Goal: Task Accomplishment & Management: Use online tool/utility

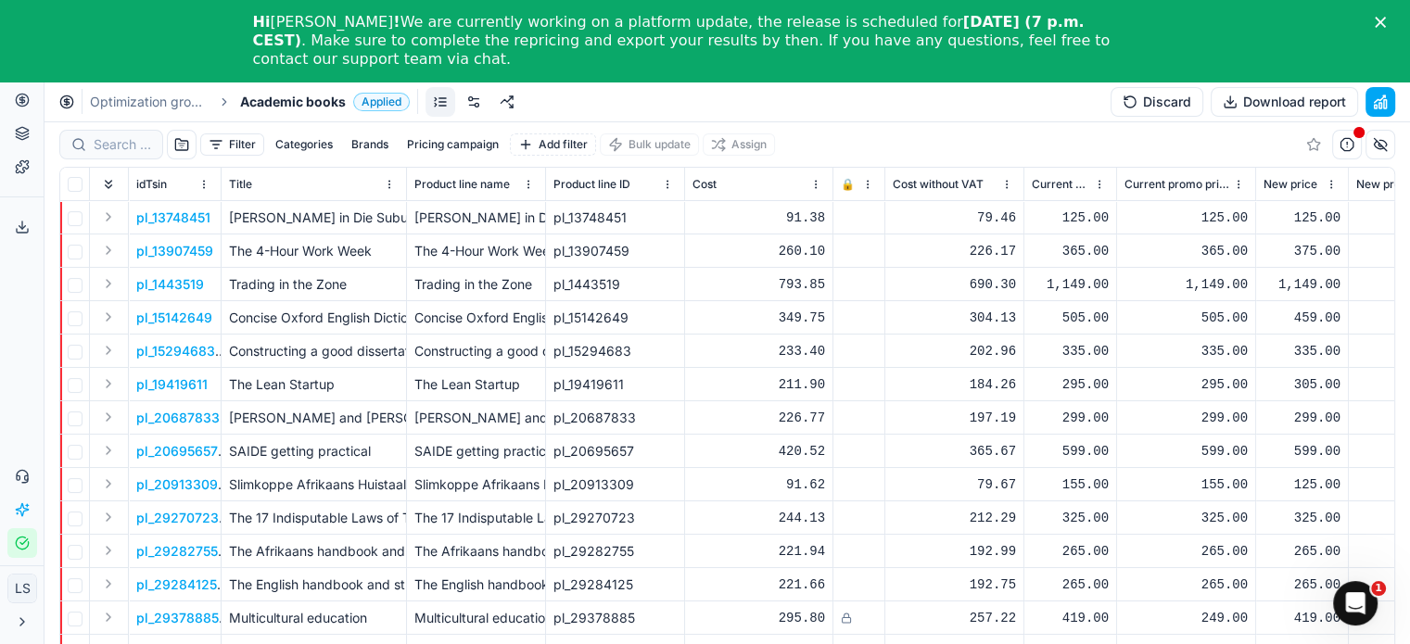
click at [137, 154] on div at bounding box center [111, 145] width 104 height 30
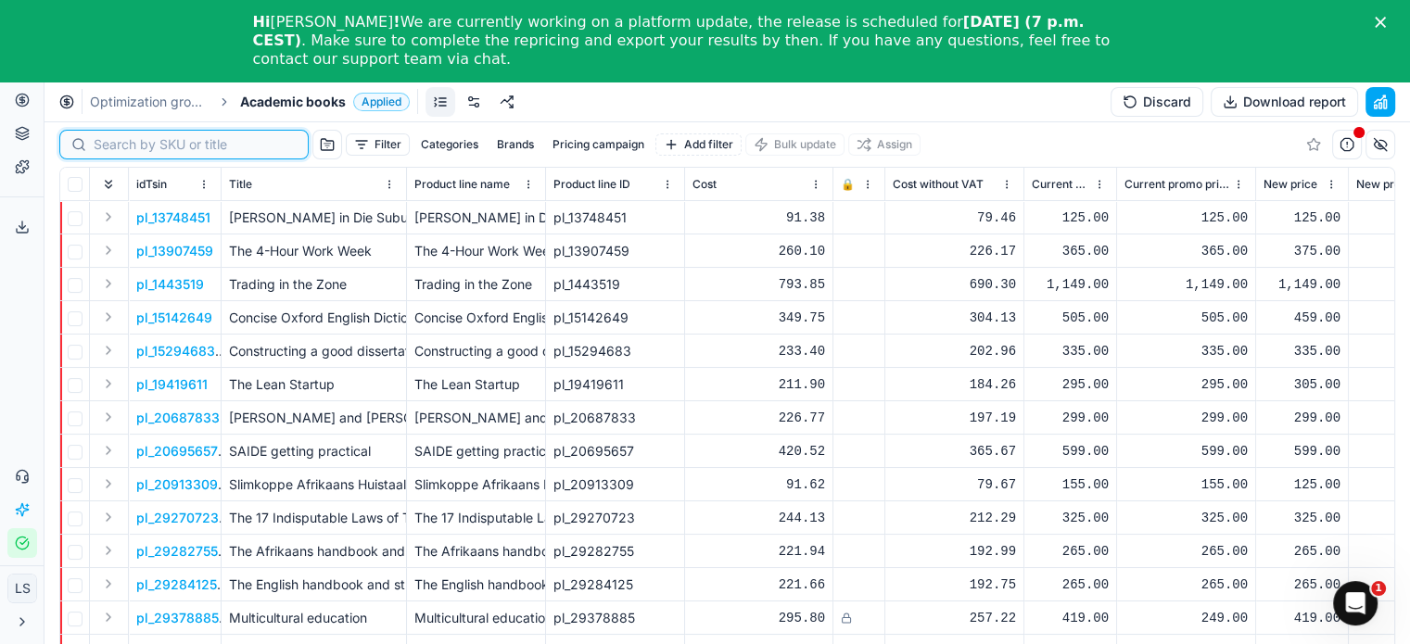
click at [163, 147] on input at bounding box center [195, 144] width 203 height 19
paste input "9781920297794"
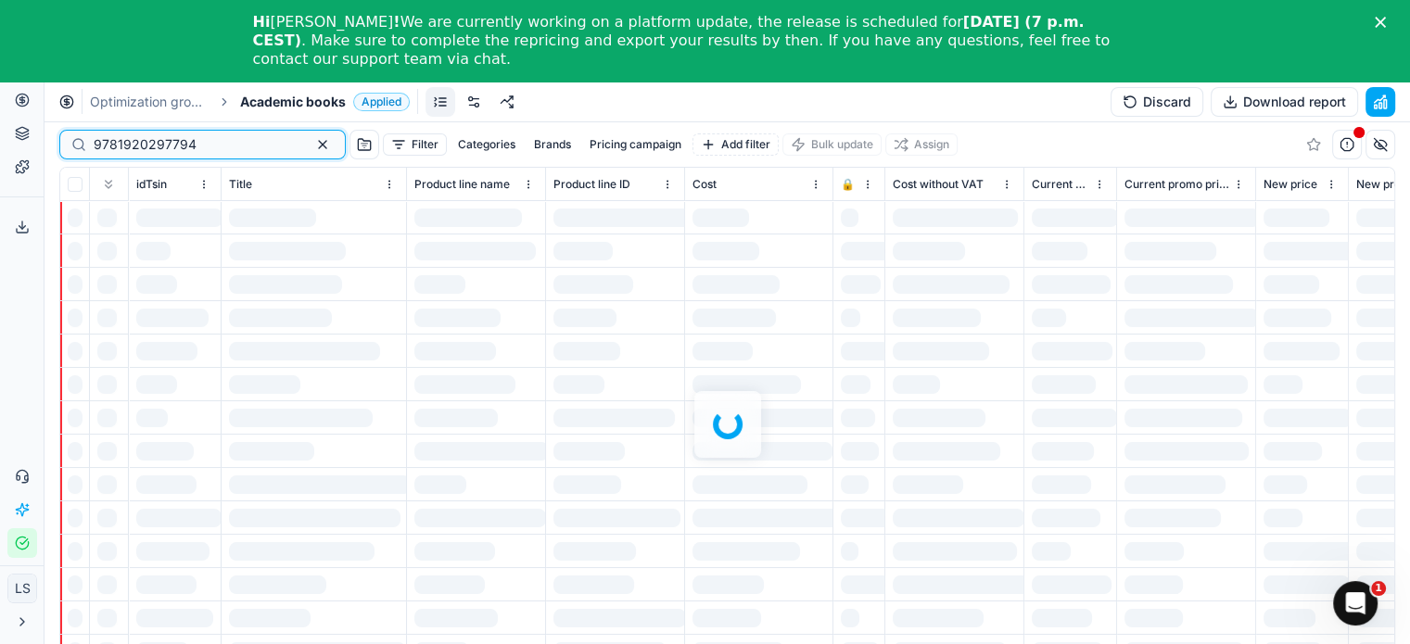
type input "9781920297794"
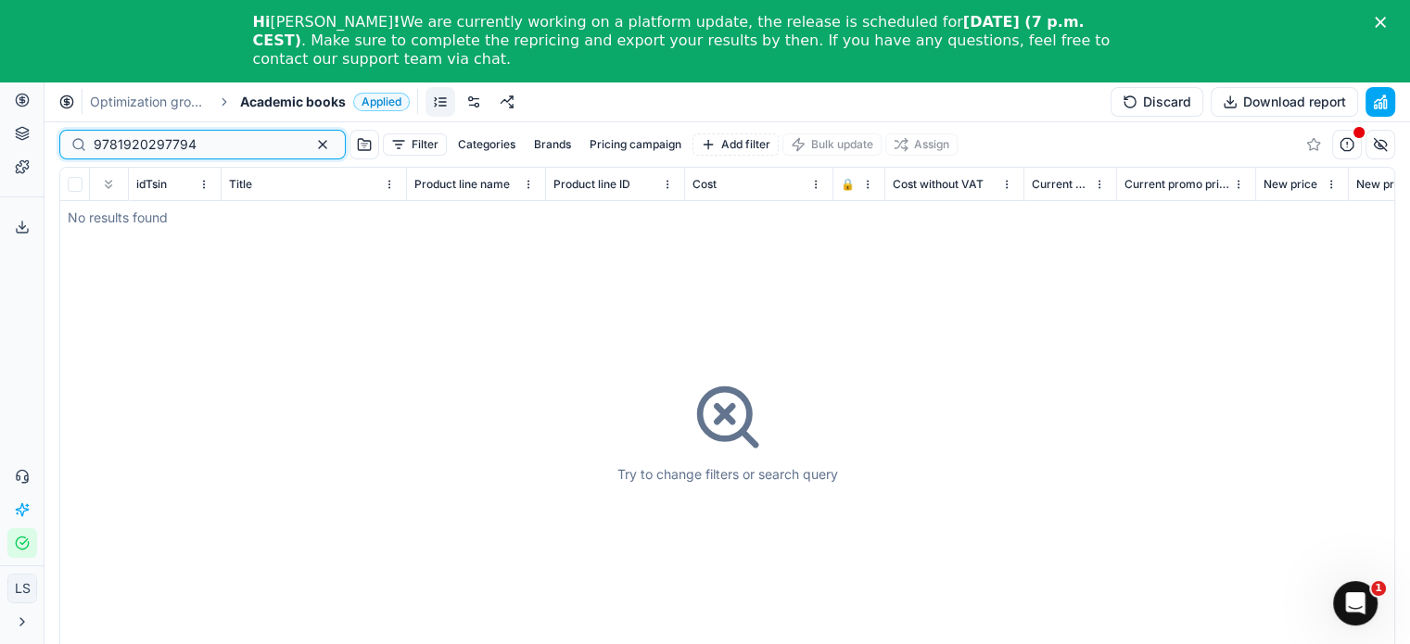
click at [312, 146] on button "button" at bounding box center [323, 145] width 22 height 22
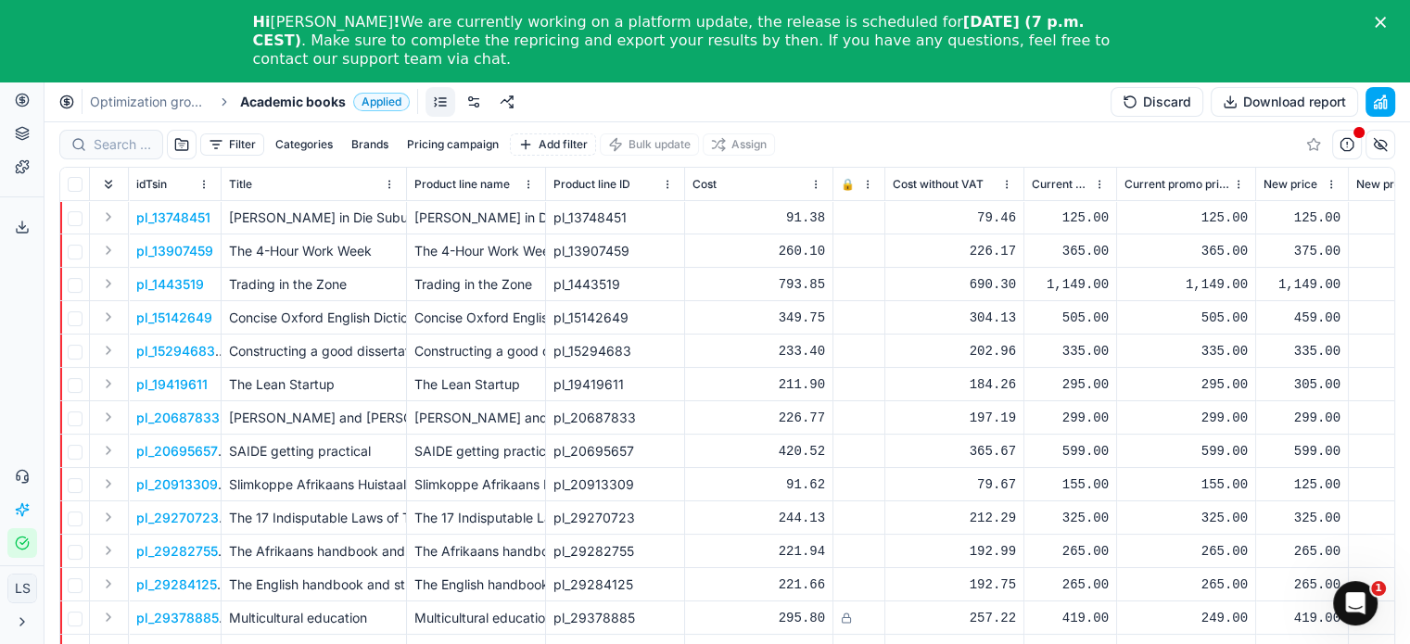
click at [527, 183] on html "Pricing platform Analytics Pricing Product portfolio Templates Export service 0…" at bounding box center [705, 363] width 1410 height 726
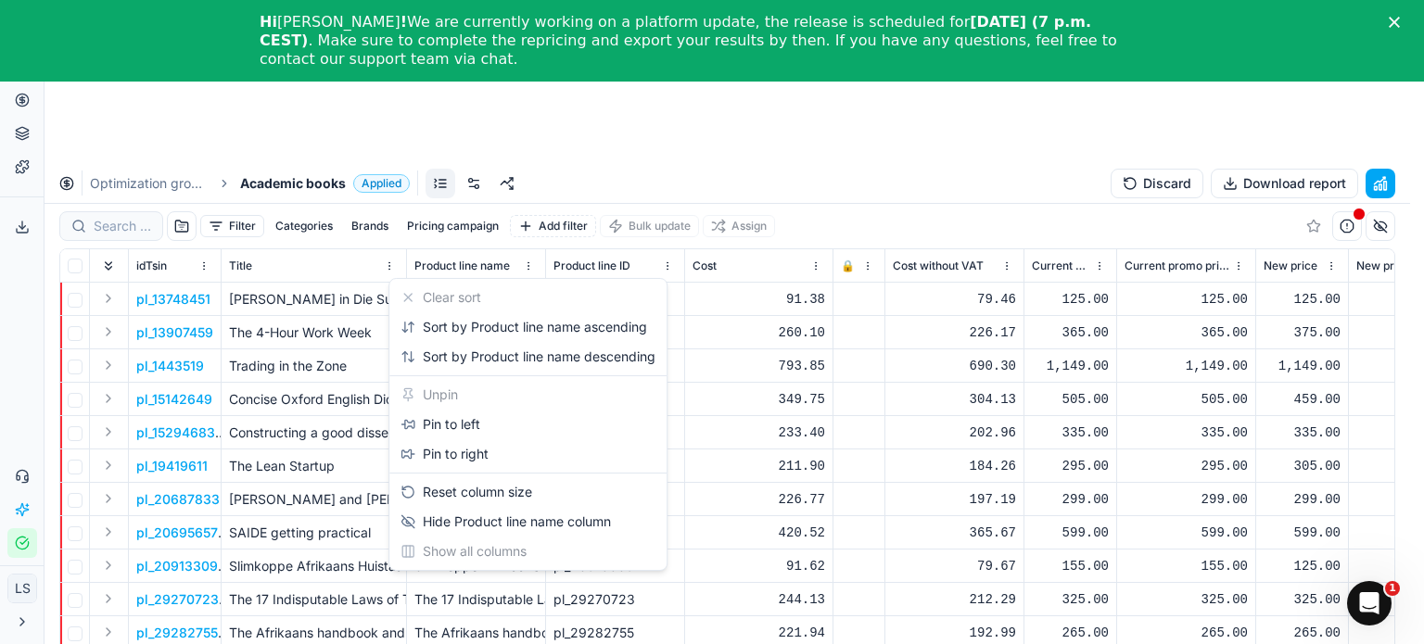
click at [913, 123] on html "Pricing platform Analytics Pricing Product portfolio Templates Export service 0…" at bounding box center [712, 404] width 1424 height 808
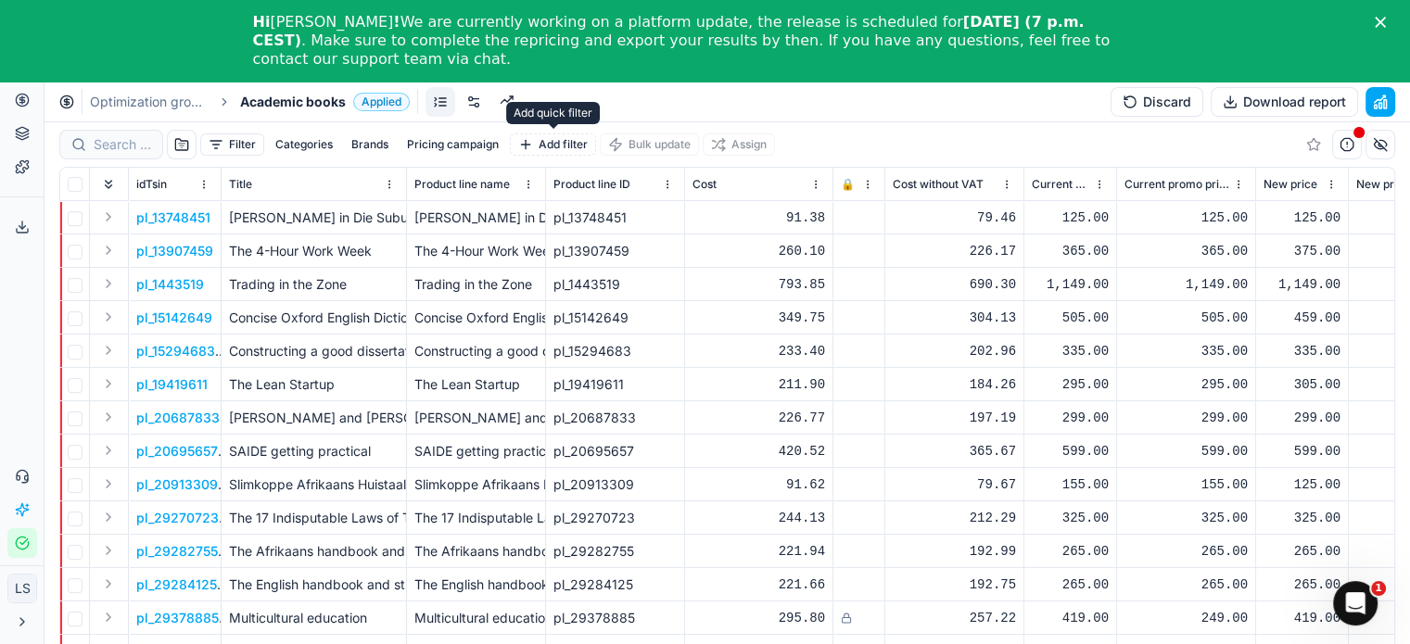
click at [556, 151] on button "Add filter" at bounding box center [553, 145] width 86 height 22
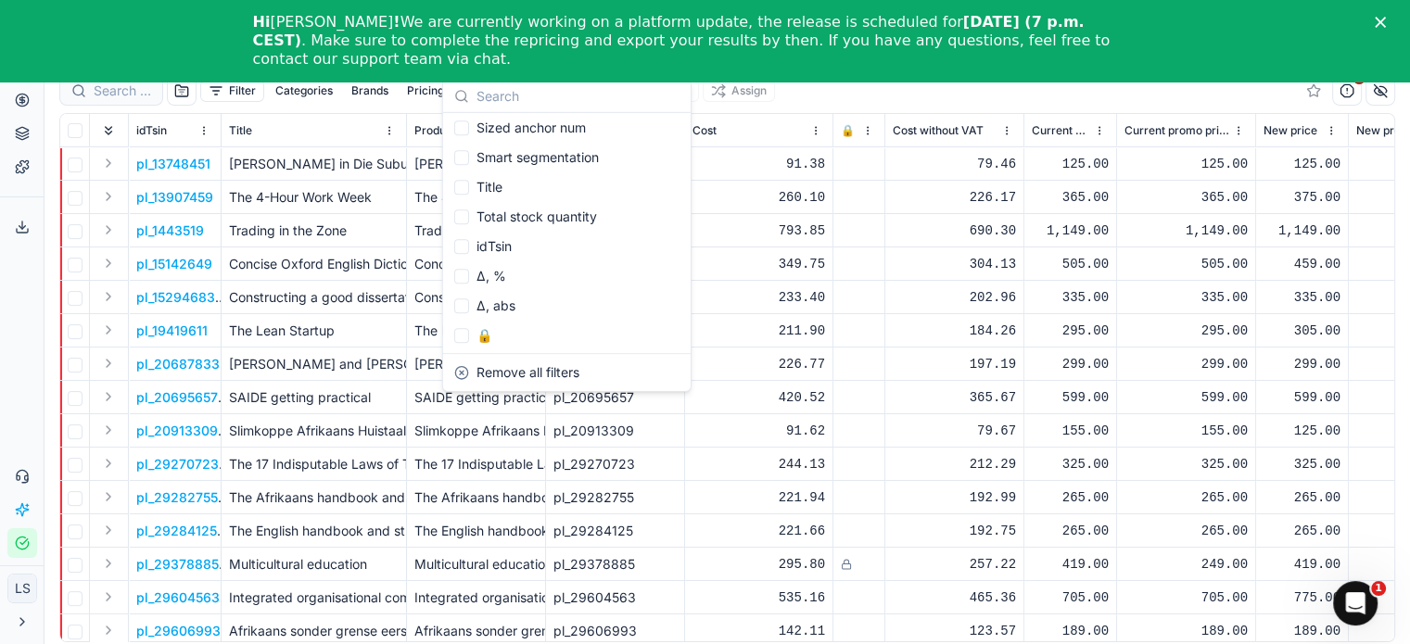
scroll to position [82, 0]
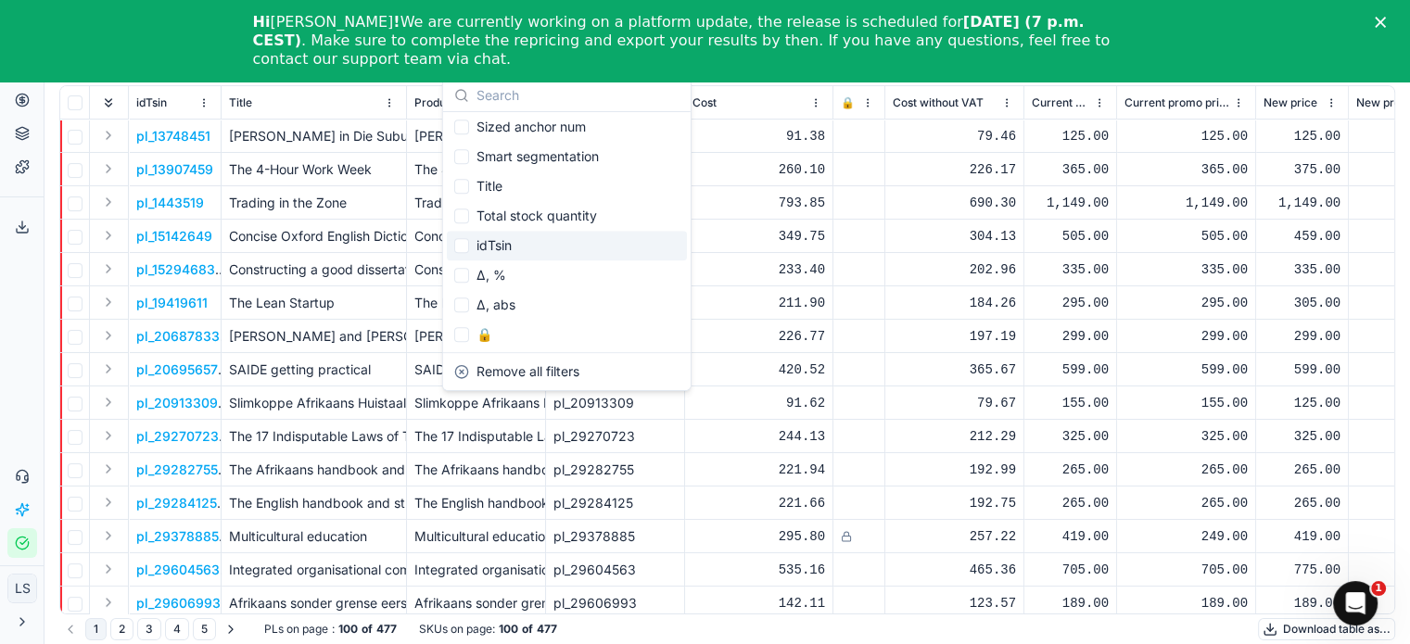
click at [553, 251] on div "idTsin" at bounding box center [567, 246] width 240 height 30
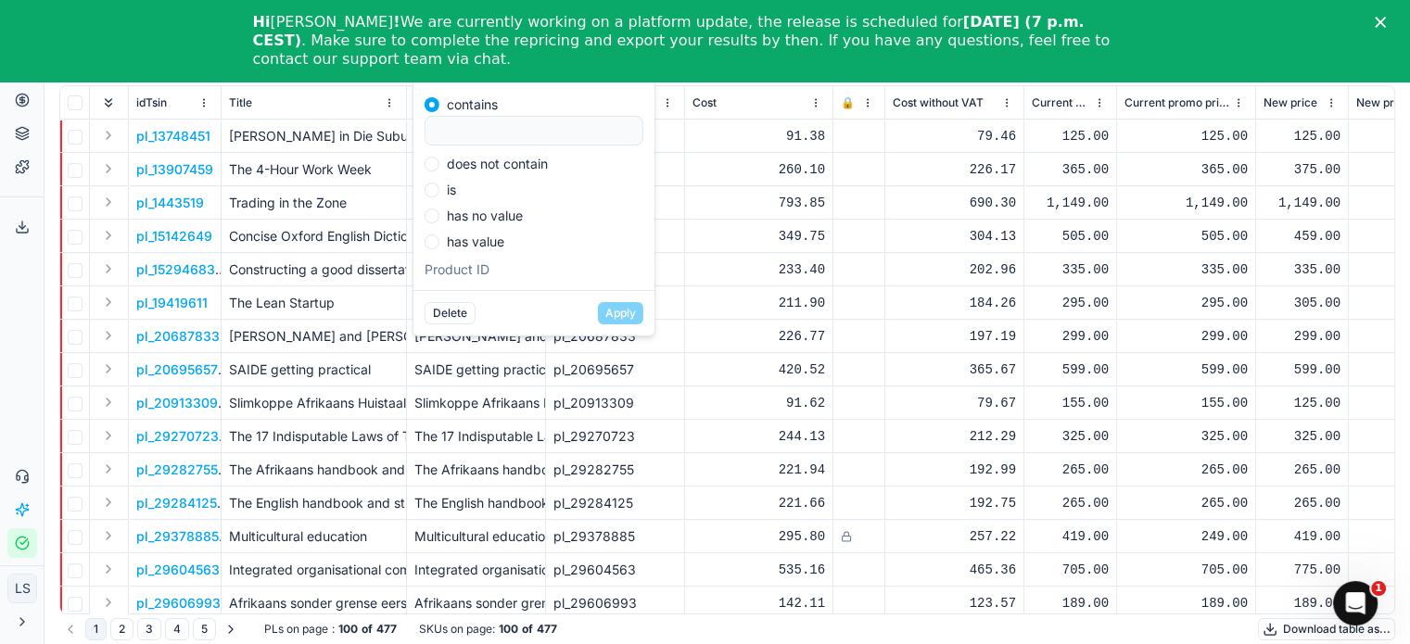
click at [524, 189] on div "is" at bounding box center [534, 190] width 219 height 15
click at [437, 192] on input "is" at bounding box center [432, 190] width 15 height 15
radio input "true"
click at [472, 186] on input at bounding box center [534, 183] width 202 height 28
paste input "35772672"
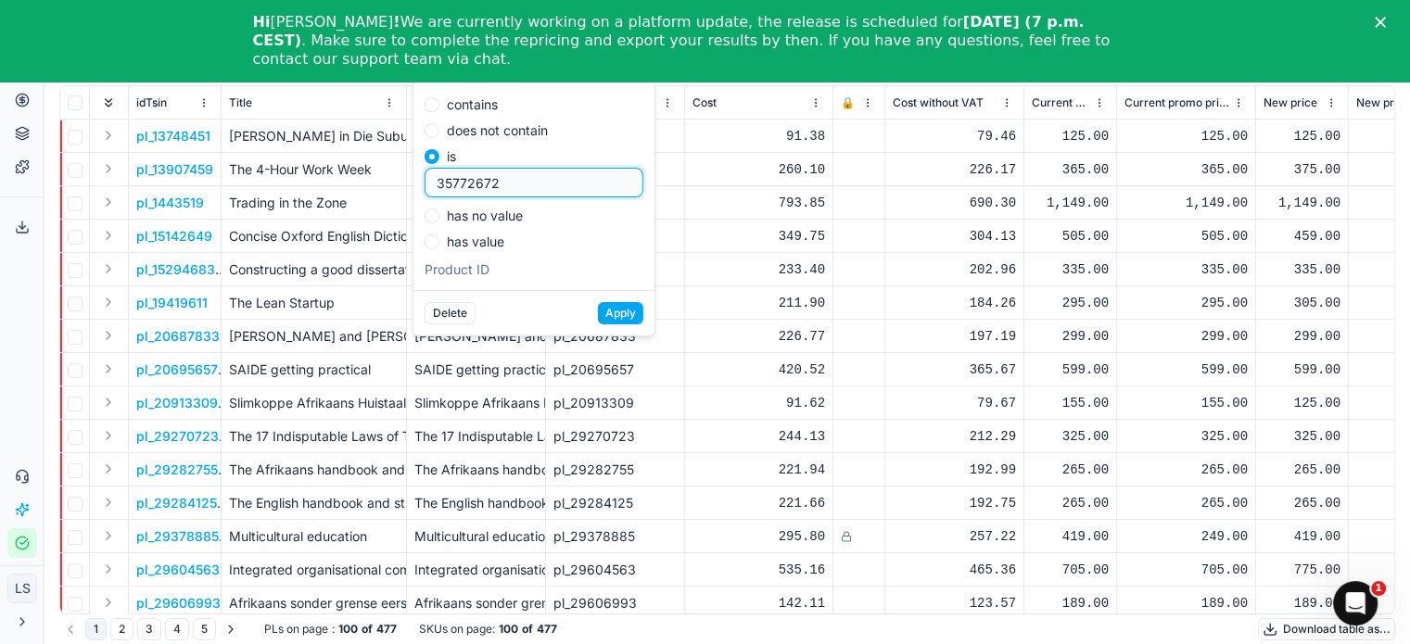
type input "35772672"
click at [621, 313] on button "Apply" at bounding box center [620, 313] width 45 height 22
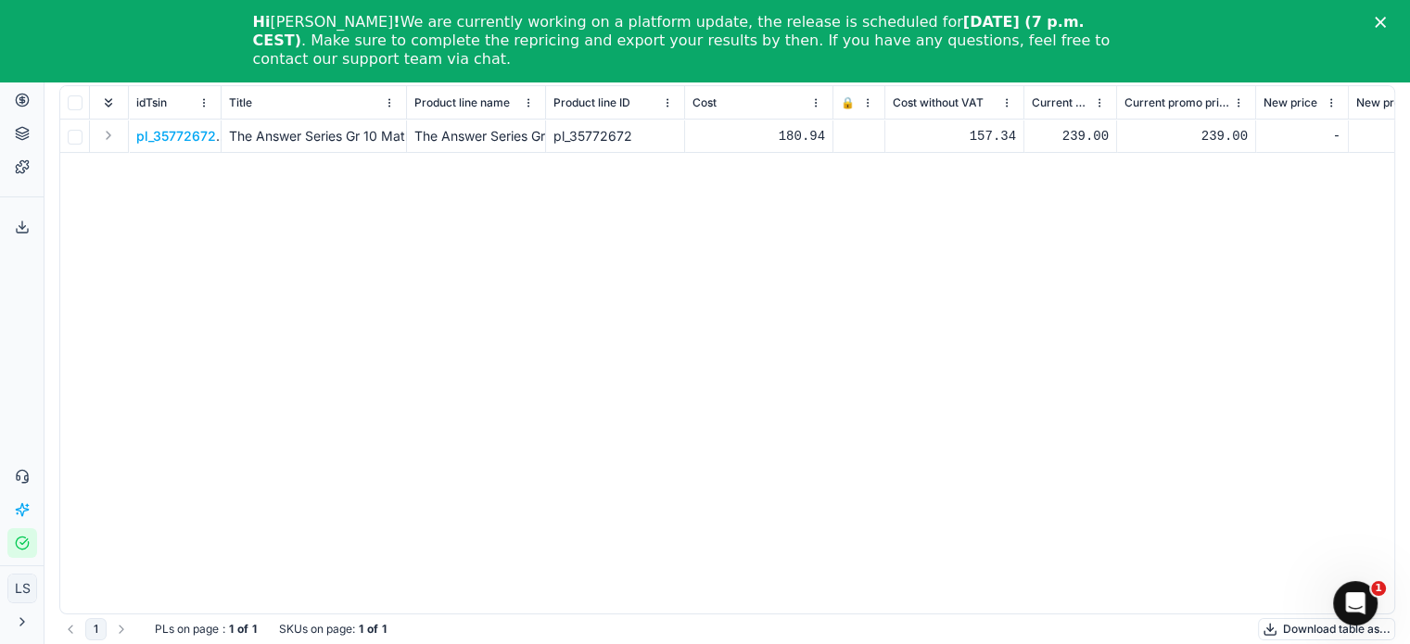
click at [198, 102] on html "Pricing platform Analytics Pricing Product portfolio Templates Export service 0…" at bounding box center [705, 281] width 1410 height 726
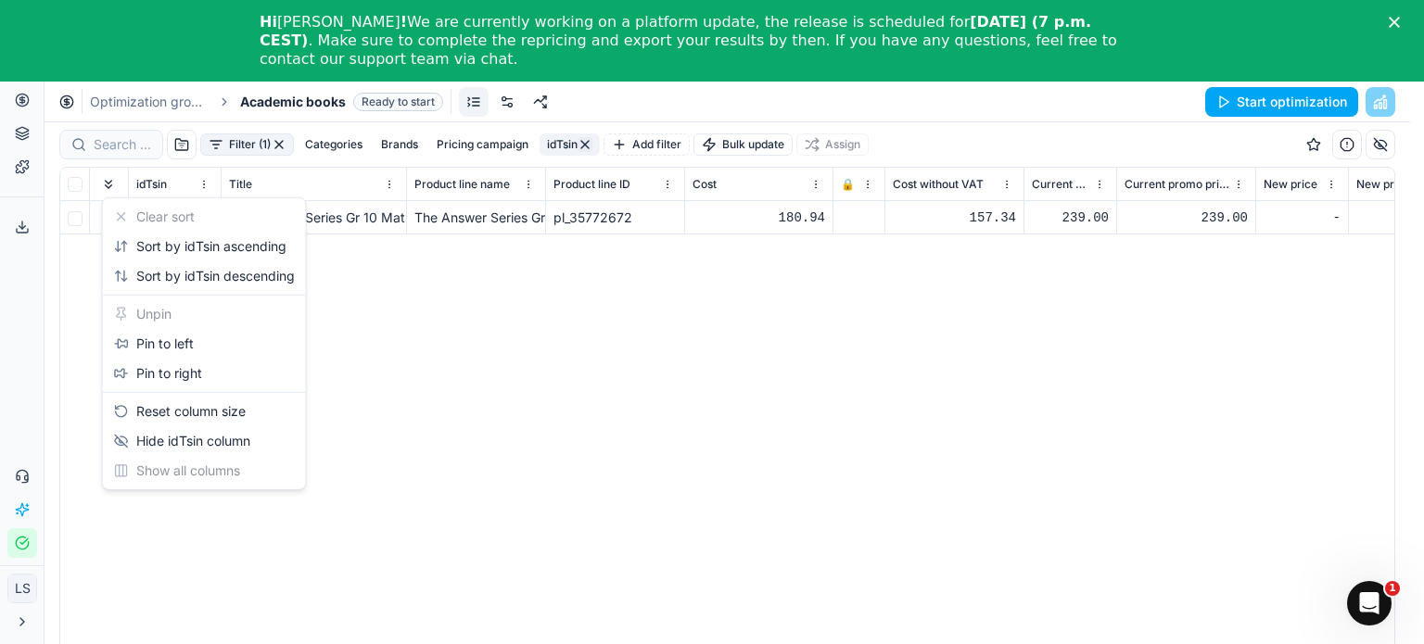
click at [236, 144] on html "Pricing platform Analytics Pricing Product portfolio Templates Export service 0…" at bounding box center [712, 322] width 1424 height 808
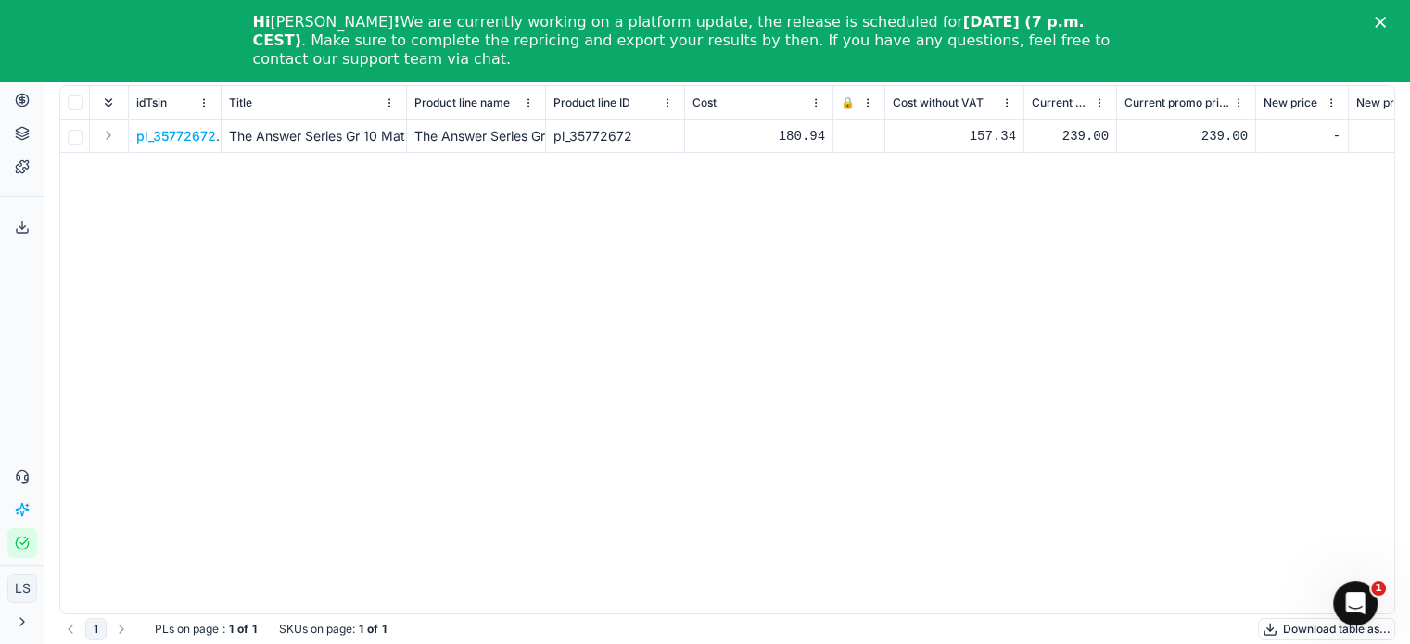
click at [206, 98] on html "Pricing platform Analytics Pricing Product portfolio Templates Export service 0…" at bounding box center [705, 281] width 1410 height 726
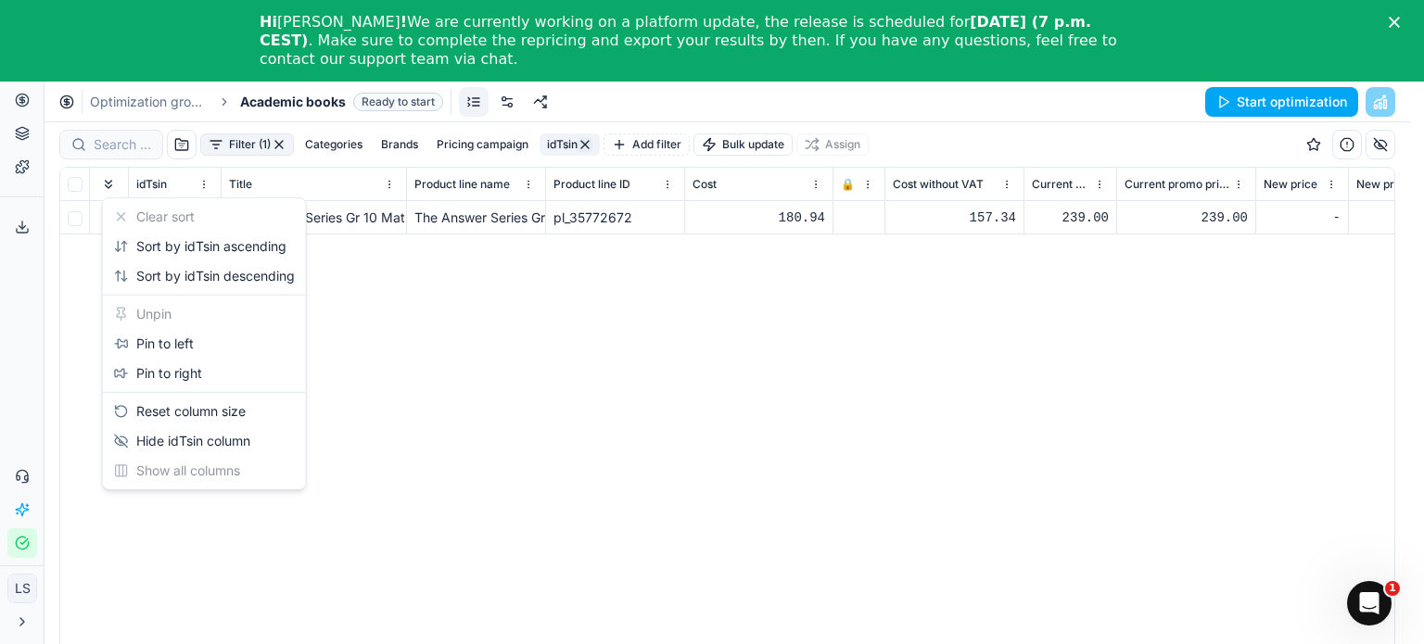
click at [401, 334] on html "Pricing platform Analytics Pricing Product portfolio Templates Export service 0…" at bounding box center [712, 322] width 1424 height 808
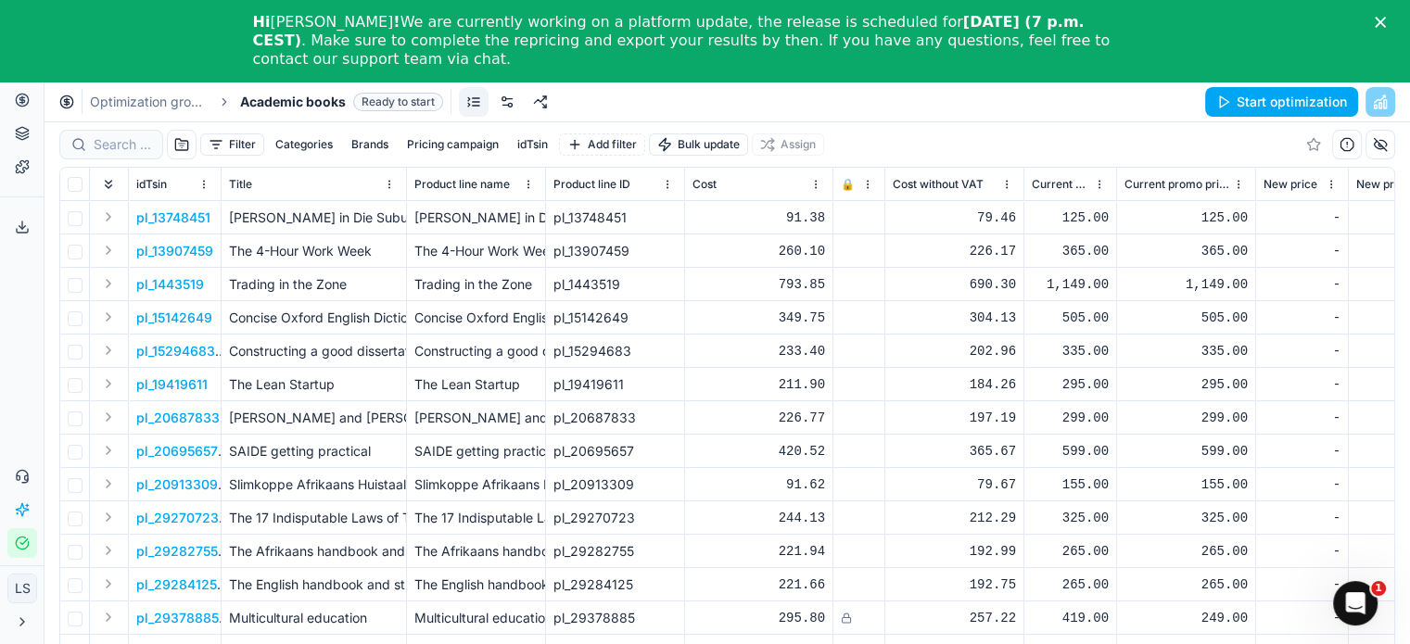
click at [236, 140] on button "Filter" at bounding box center [232, 145] width 64 height 22
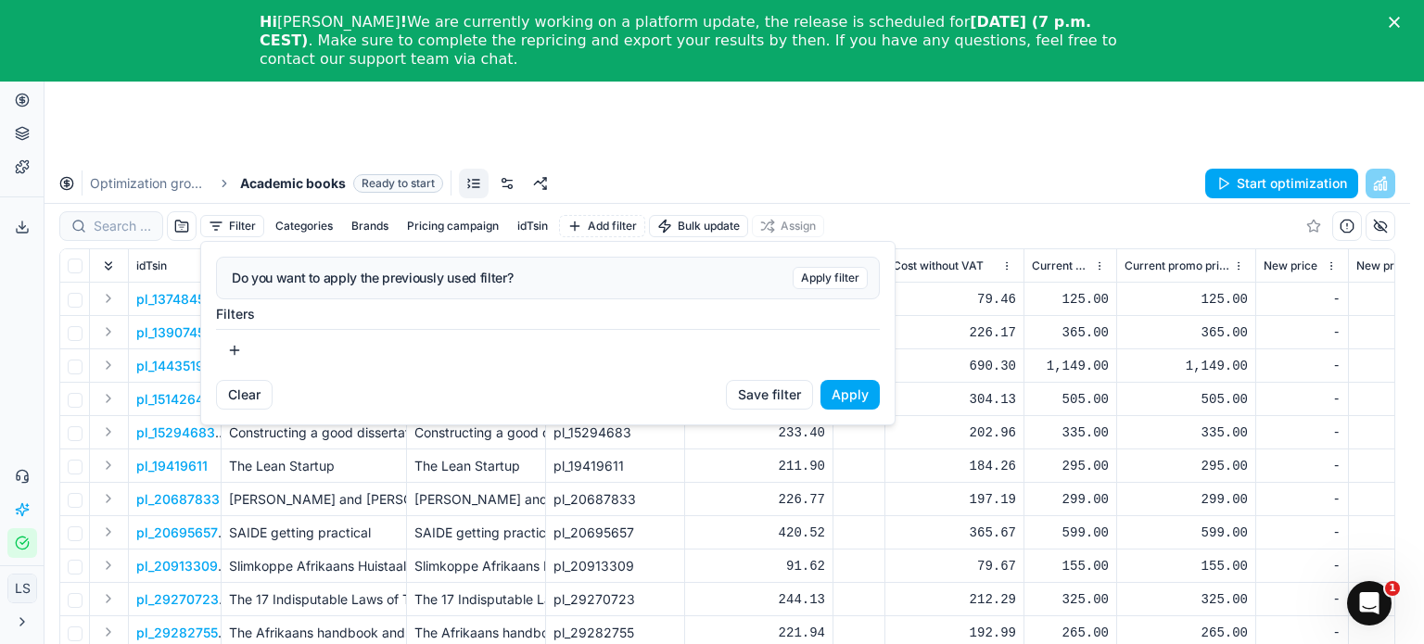
click at [225, 353] on button "button" at bounding box center [234, 351] width 37 height 30
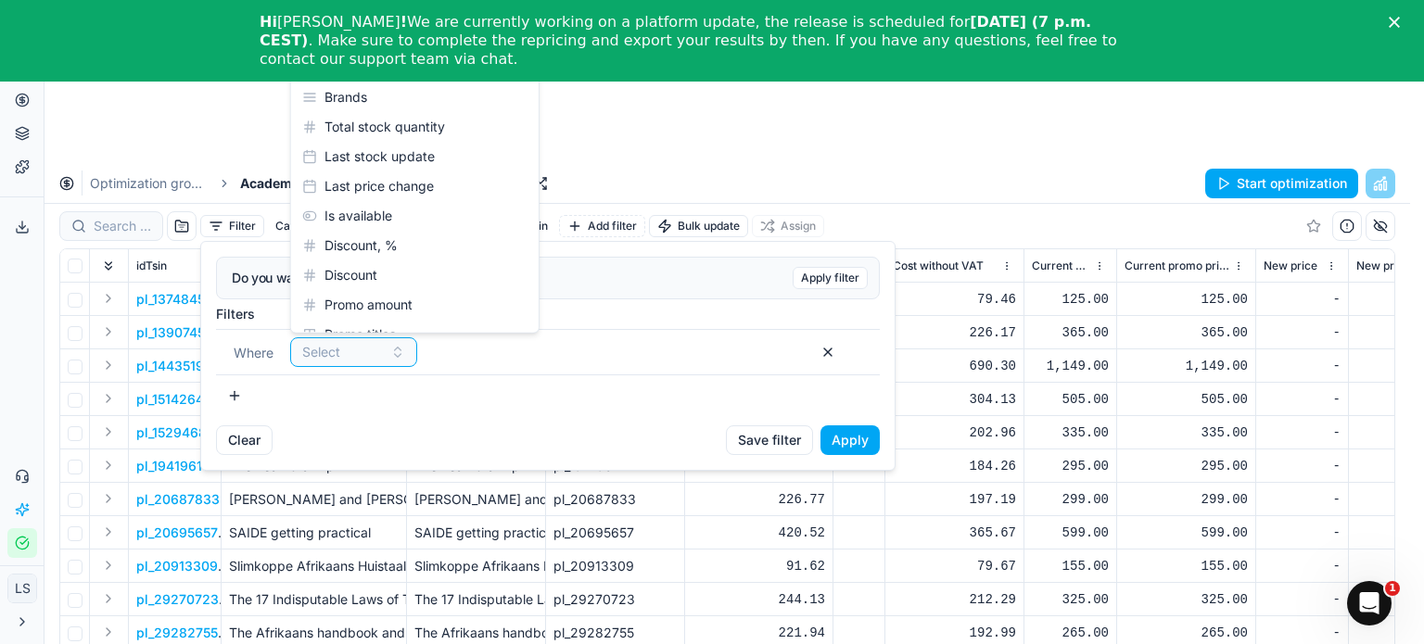
scroll to position [41, 0]
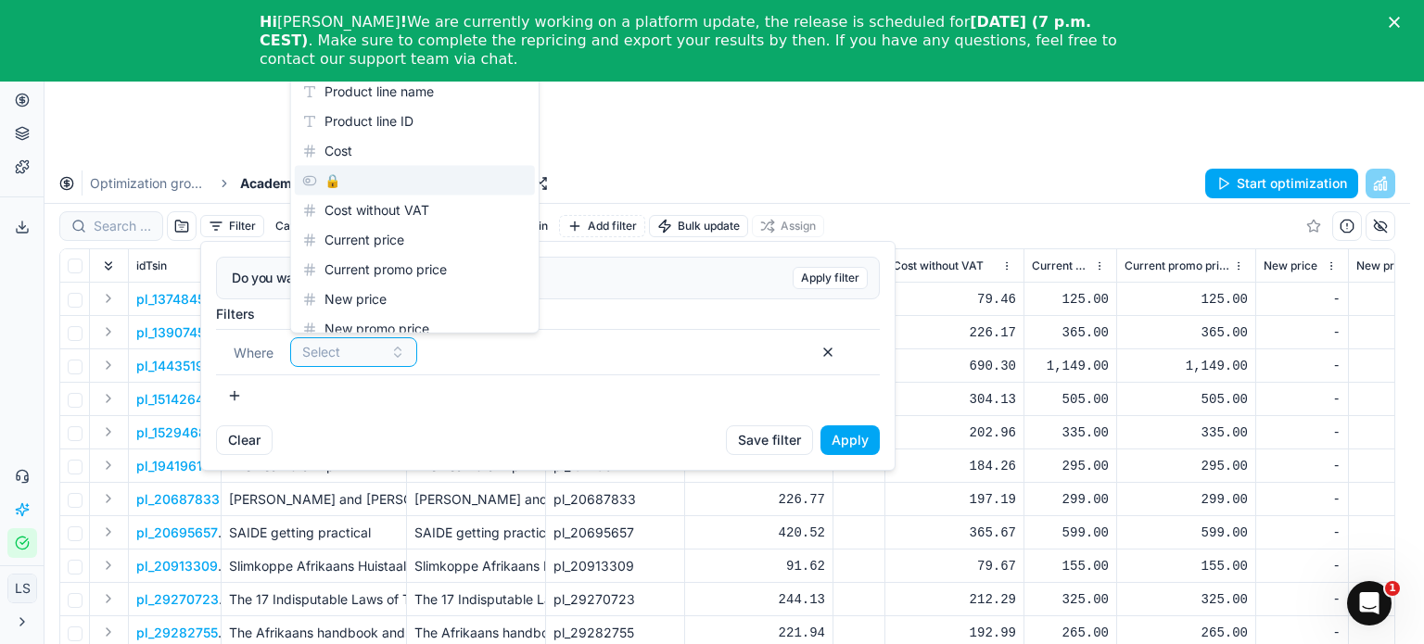
click at [886, 45] on div "Hi [PERSON_NAME] ! We are currently working on a platform update, the release i…" at bounding box center [697, 41] width 875 height 56
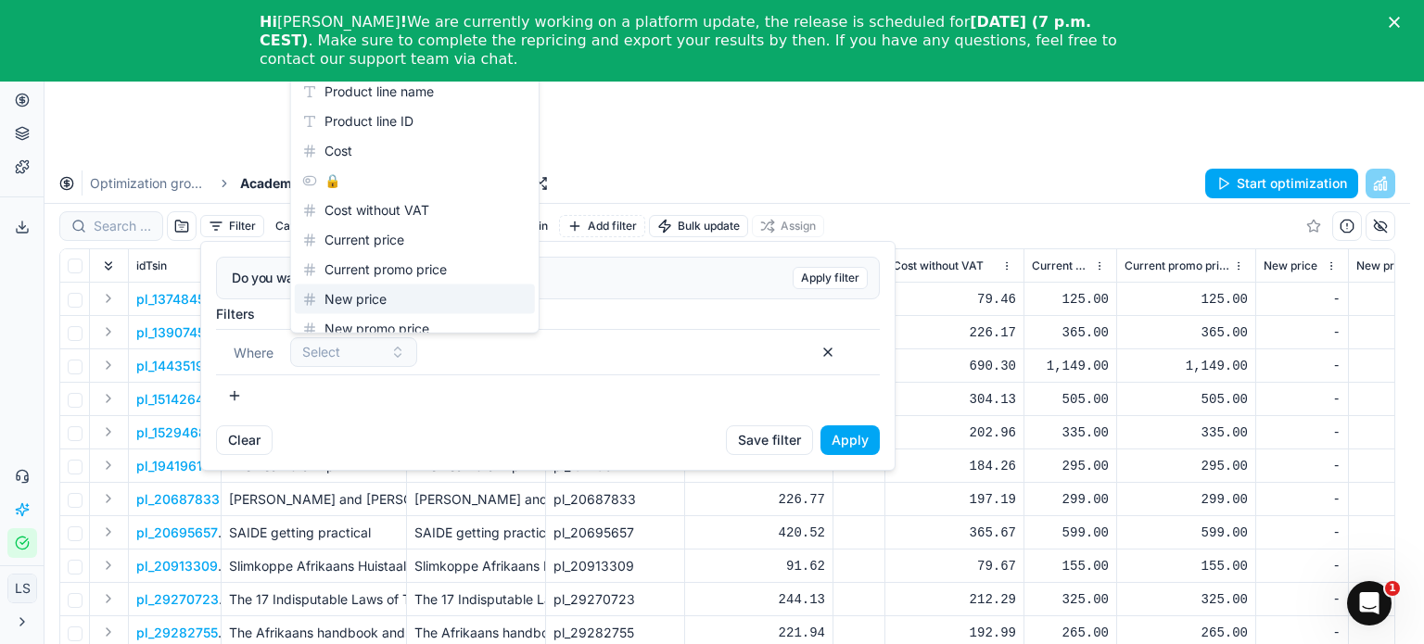
click at [704, 110] on html "Pricing platform Analytics Pricing Product portfolio Templates Export service 0…" at bounding box center [712, 404] width 1424 height 808
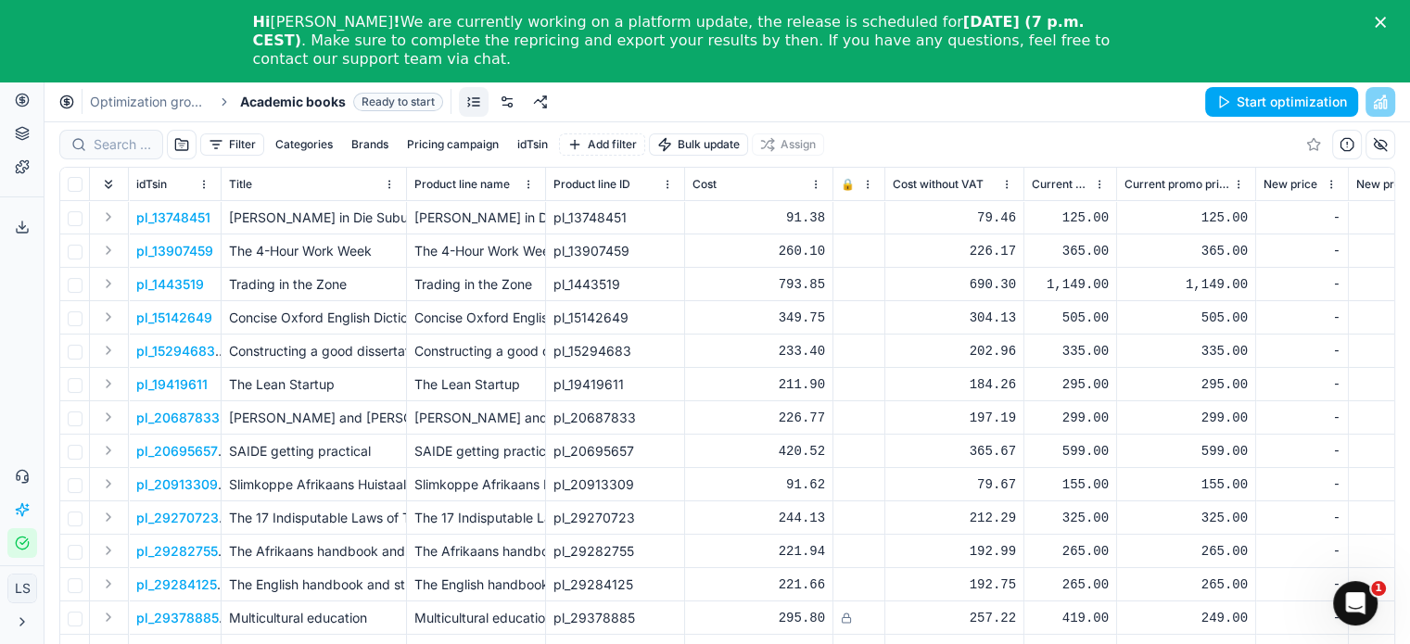
click at [239, 141] on button "Filter" at bounding box center [232, 145] width 64 height 22
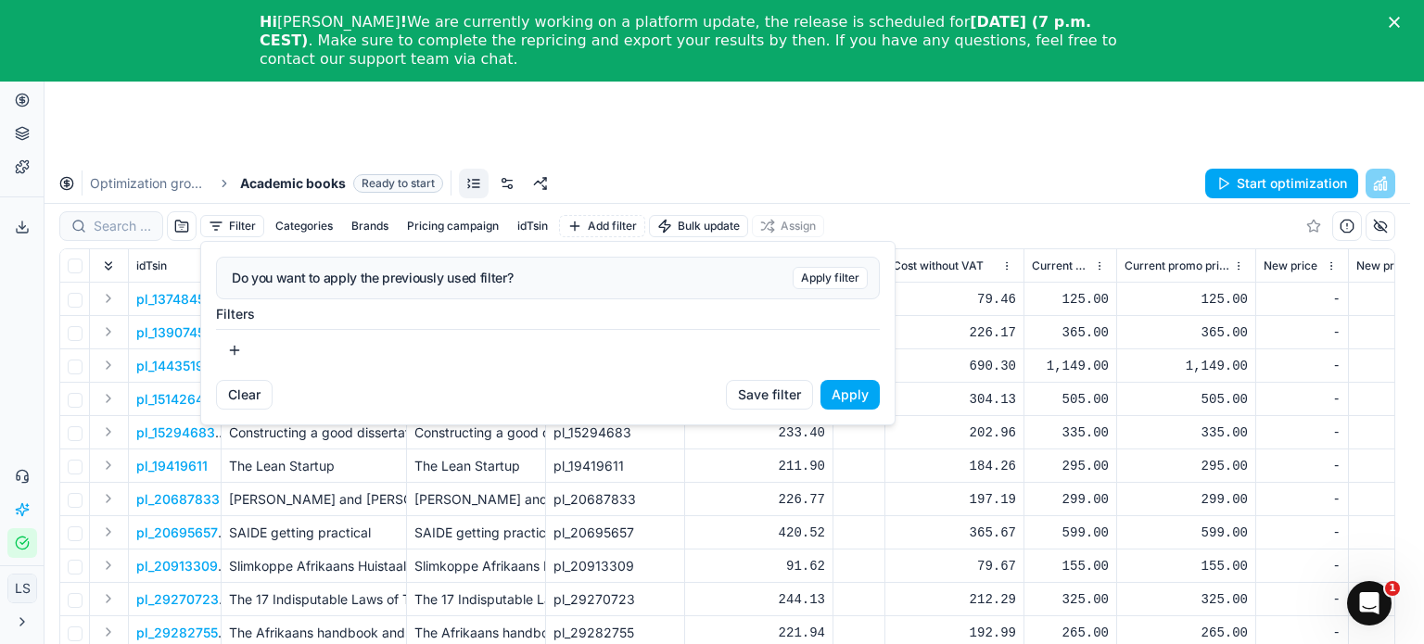
click at [235, 345] on button "button" at bounding box center [234, 351] width 37 height 30
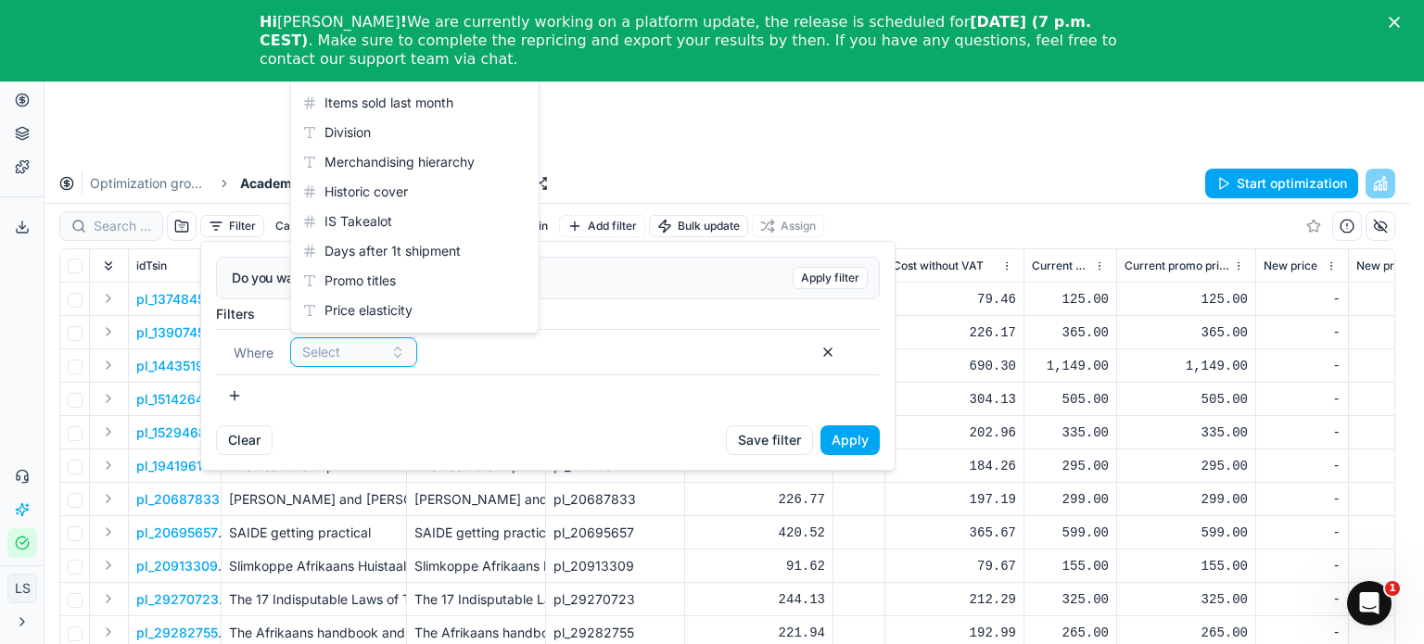
scroll to position [30, 0]
type input "t"
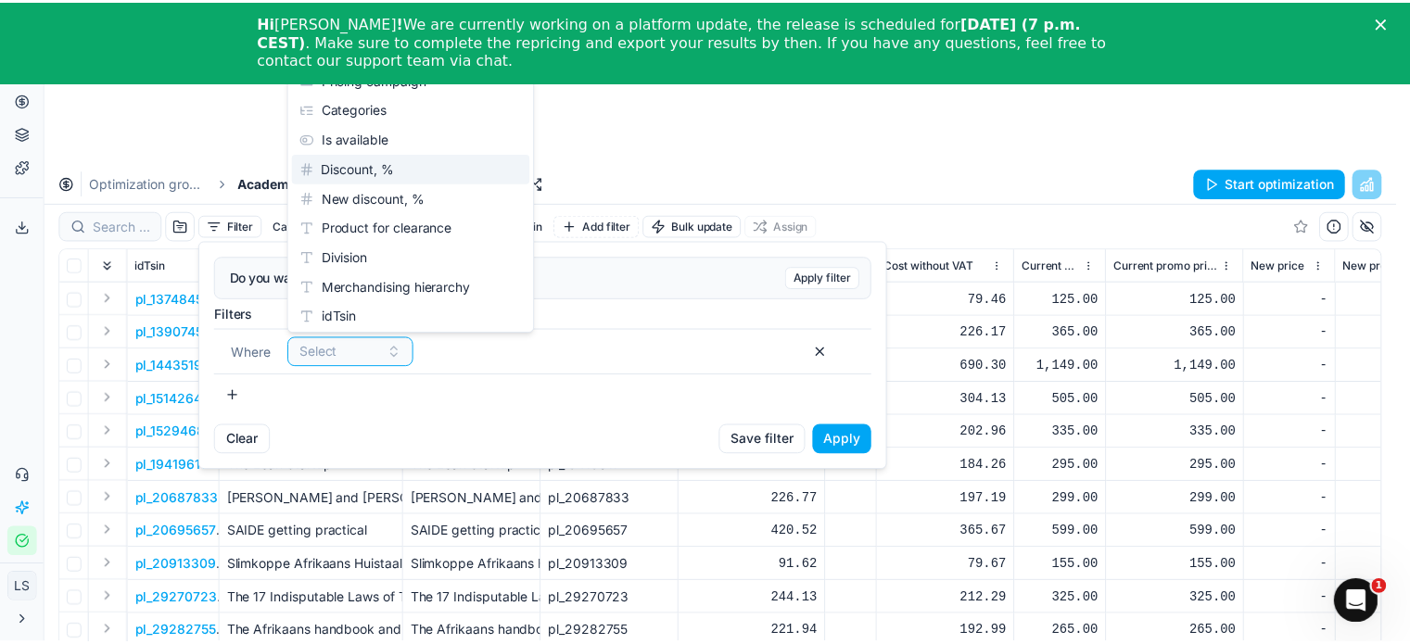
scroll to position [1895, 0]
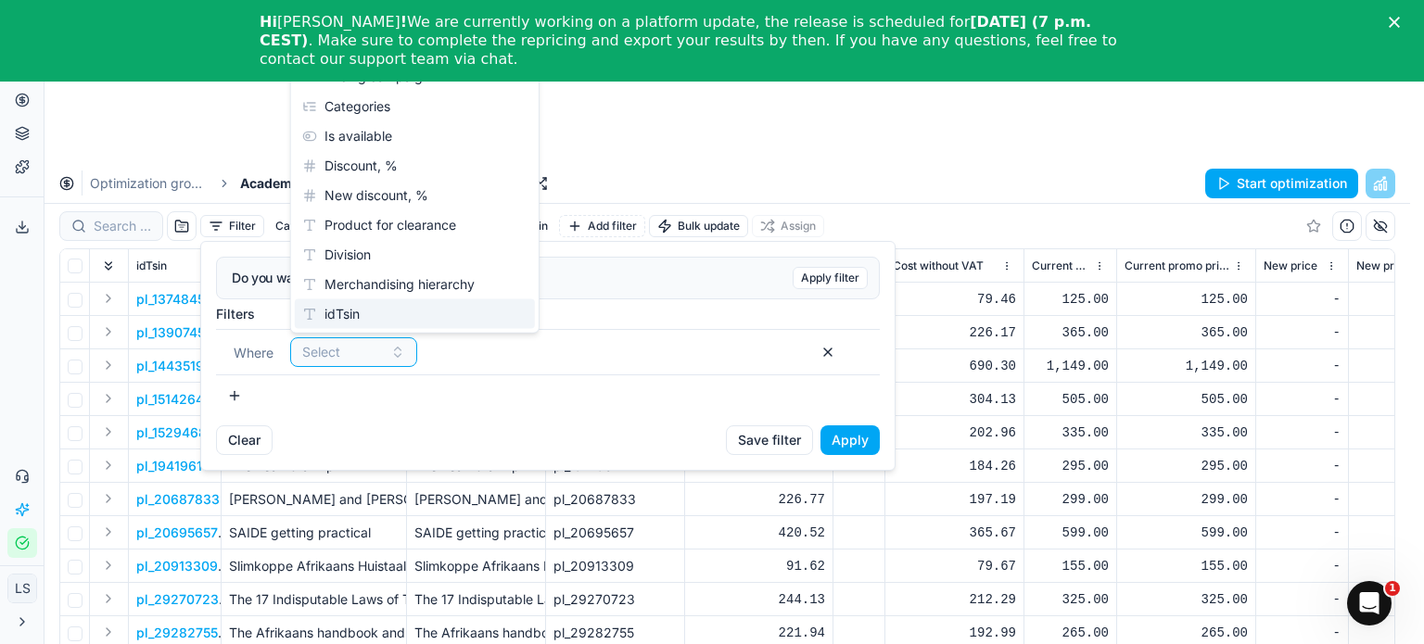
click at [382, 311] on div "idTsin" at bounding box center [415, 314] width 240 height 30
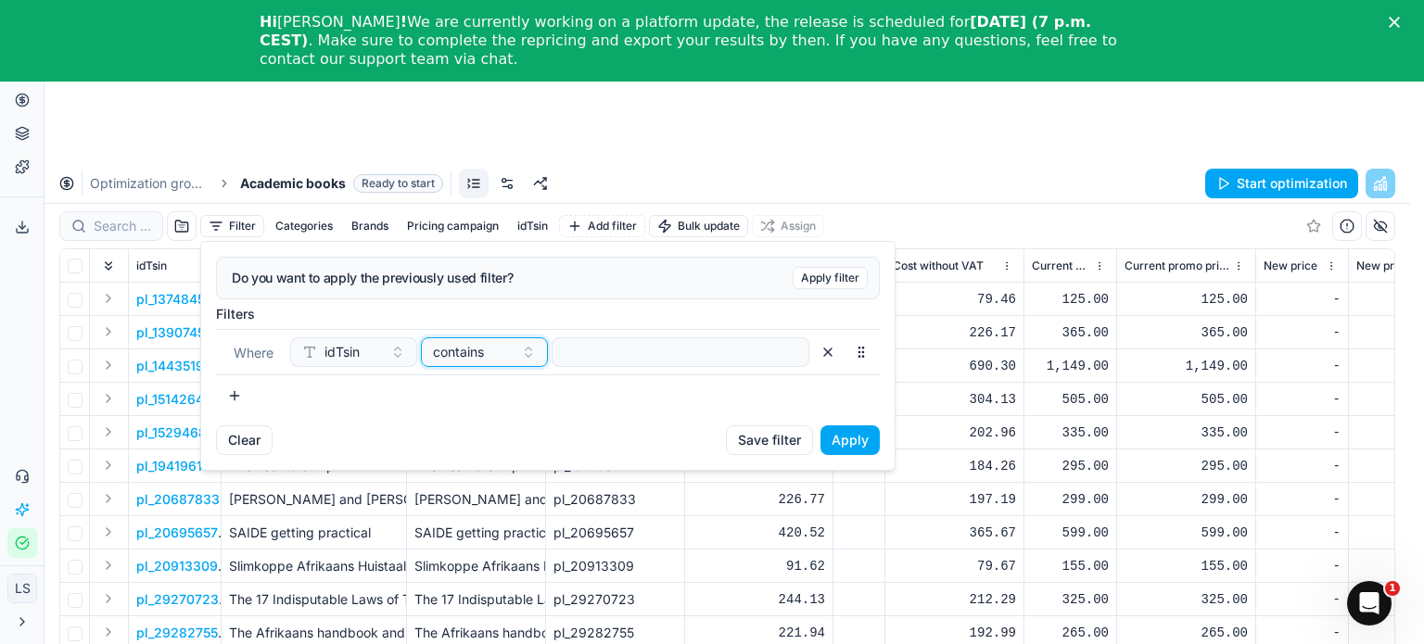
click at [522, 351] on button "contains" at bounding box center [484, 353] width 127 height 30
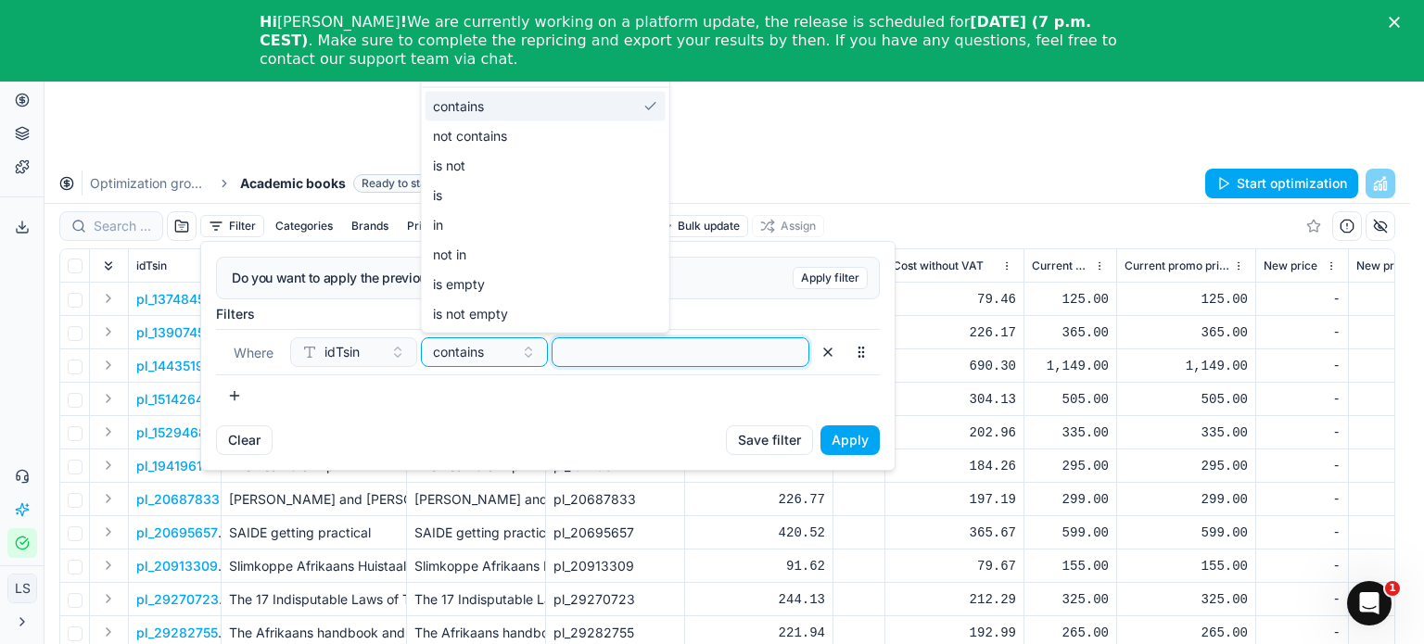
click at [656, 355] on input at bounding box center [680, 352] width 241 height 28
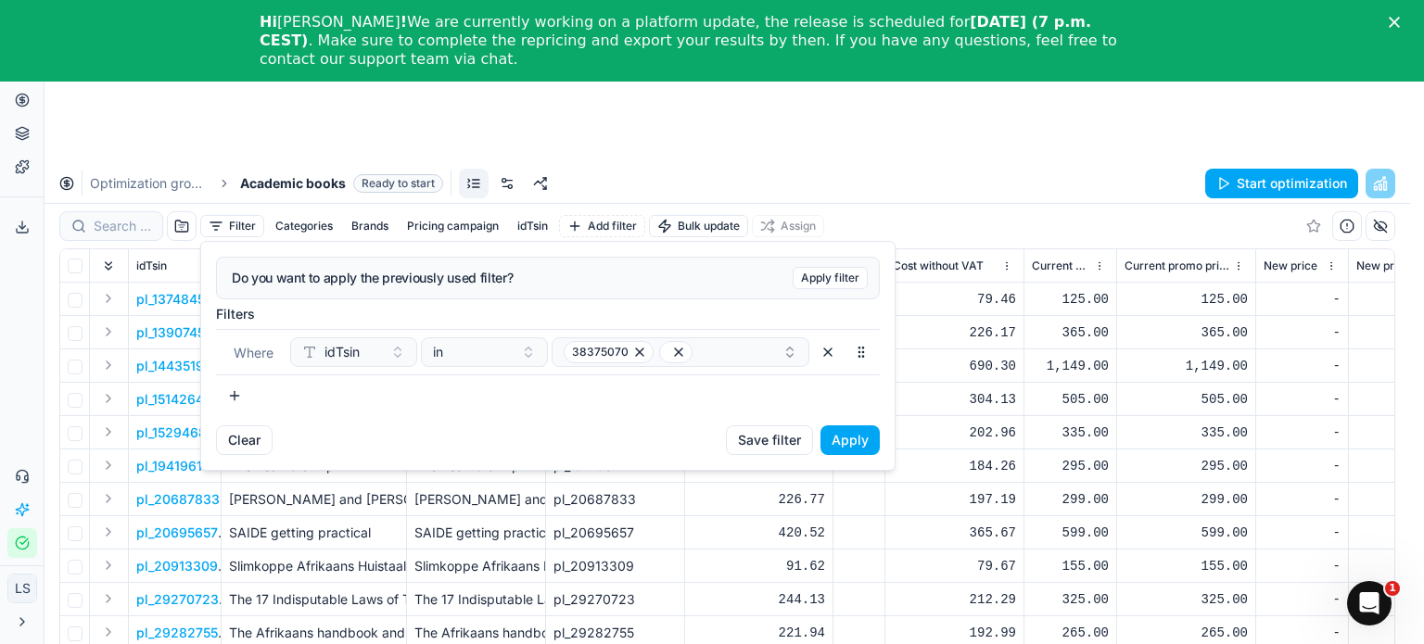
click at [870, 438] on button "Apply" at bounding box center [850, 441] width 59 height 30
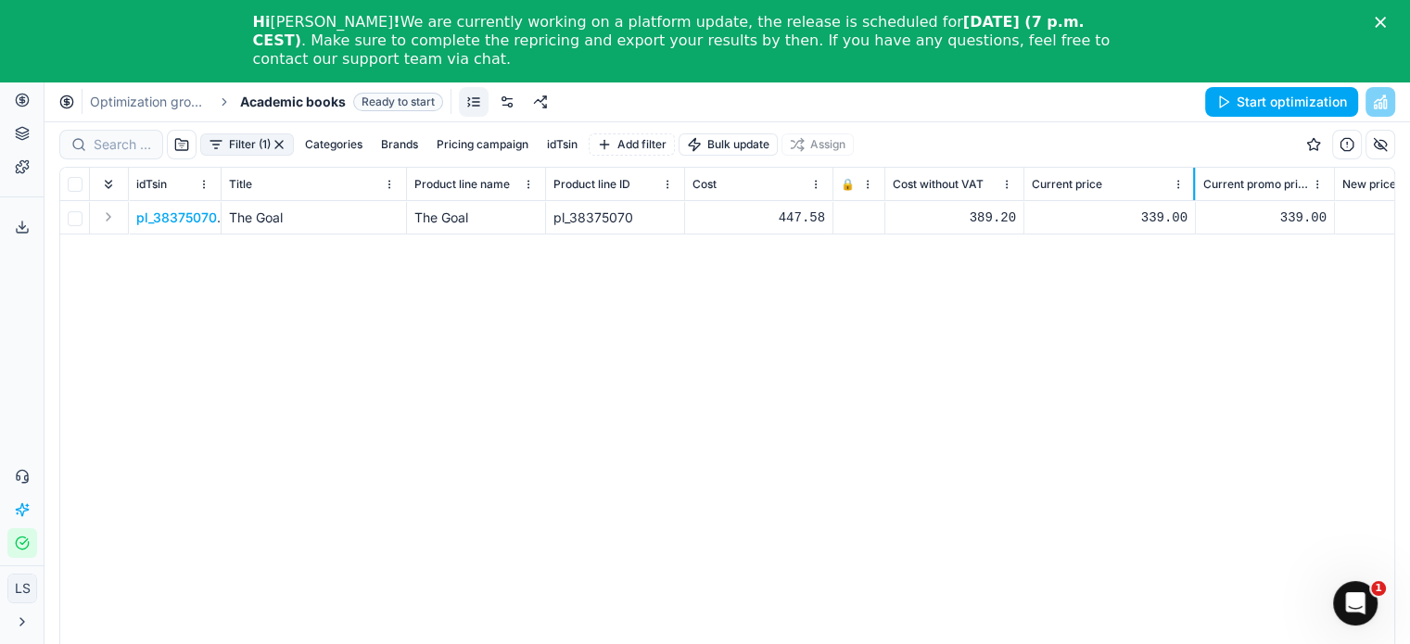
drag, startPoint x: 1114, startPoint y: 181, endPoint x: 1167, endPoint y: 176, distance: 54.0
click at [1192, 166] on div "Filter (1) Categories Brands Pricing campaign idTsin Add filter Bulk update Ass…" at bounding box center [728, 424] width 1366 height 604
click at [1223, 219] on div "339.00" at bounding box center [1264, 218] width 123 height 19
click at [1132, 376] on div "pl_38375070 The Goal The Goal pl_38375070 447.58 389.20 339.00 339 - -" at bounding box center [727, 448] width 1334 height 494
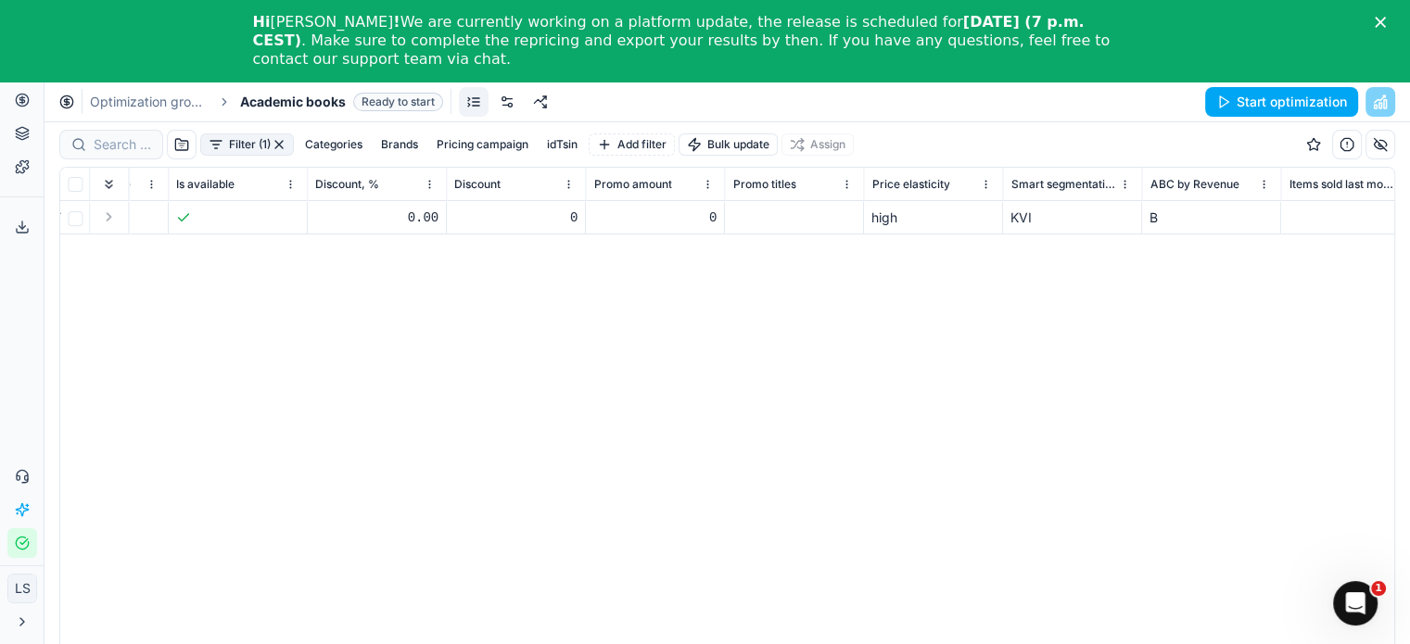
scroll to position [0, 3078]
click at [1281, 107] on button "Start optimization" at bounding box center [1281, 102] width 153 height 30
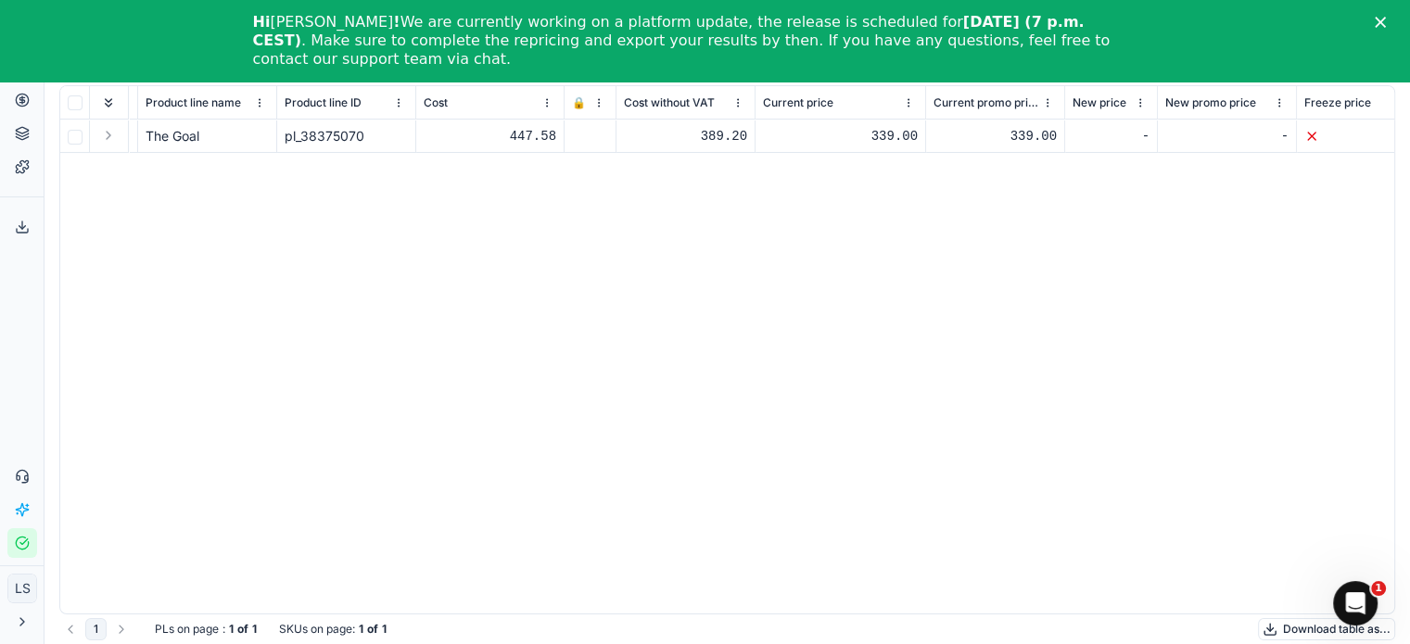
scroll to position [0, 274]
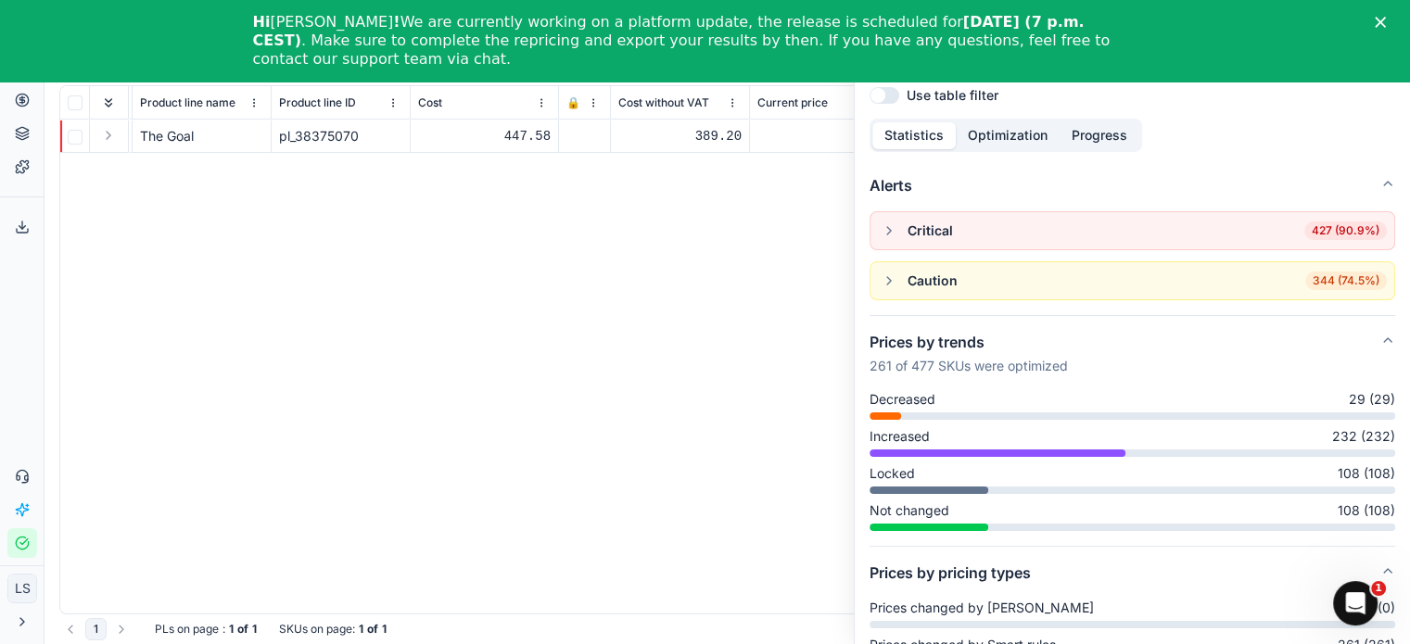
click at [886, 229] on button "button" at bounding box center [889, 231] width 22 height 22
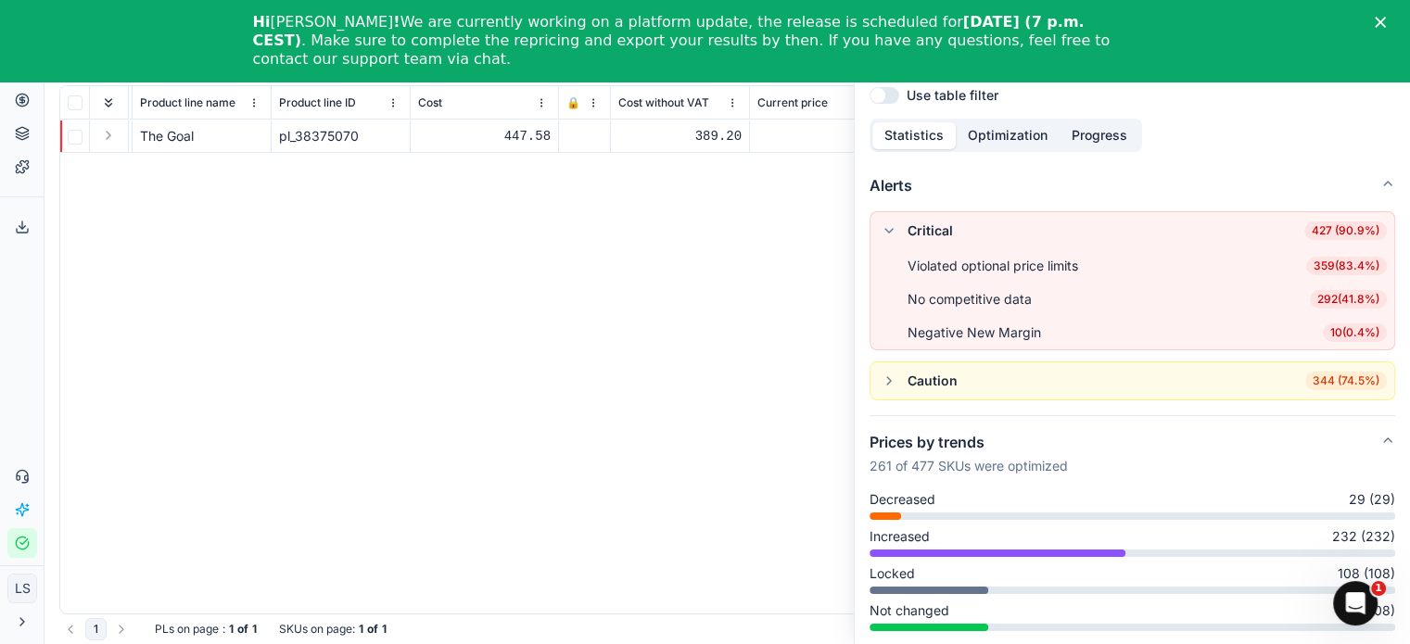
click at [893, 380] on button "button" at bounding box center [889, 381] width 22 height 22
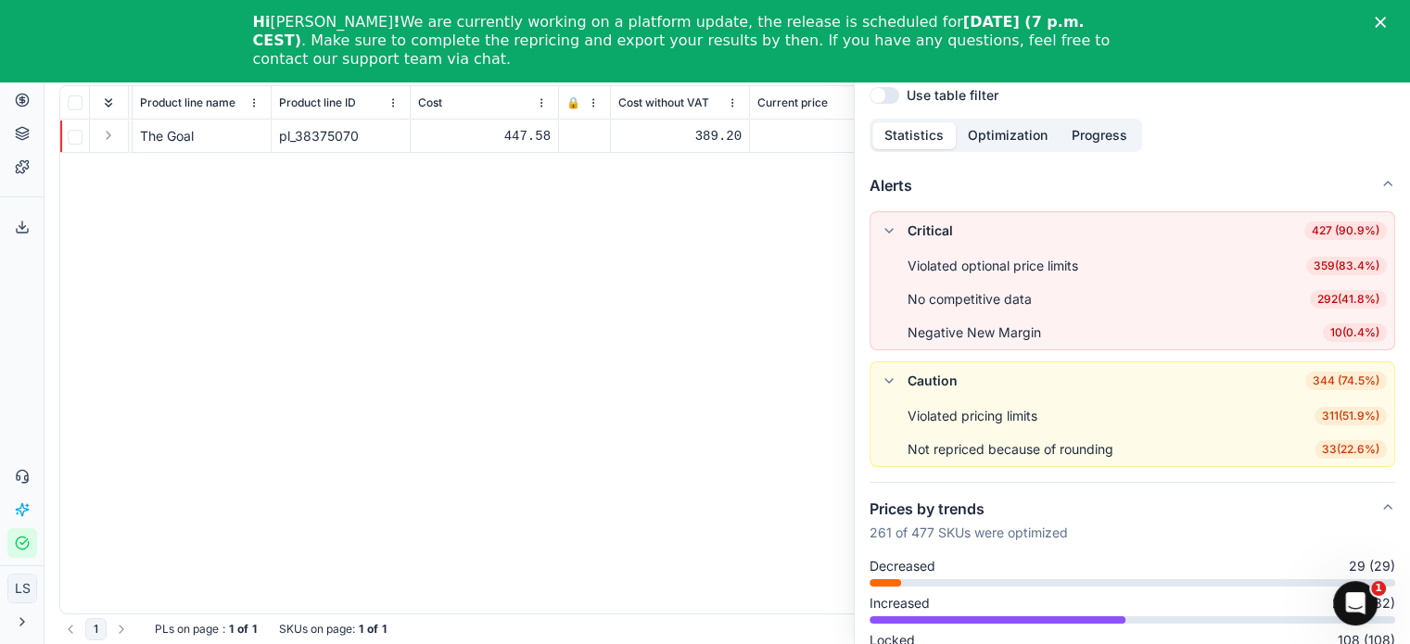
click at [472, 197] on div "pl_38375070 The Goal The Goal pl_38375070 447.58 389.20 339.00 339.00 339.00 33…" at bounding box center [453, 367] width 1334 height 494
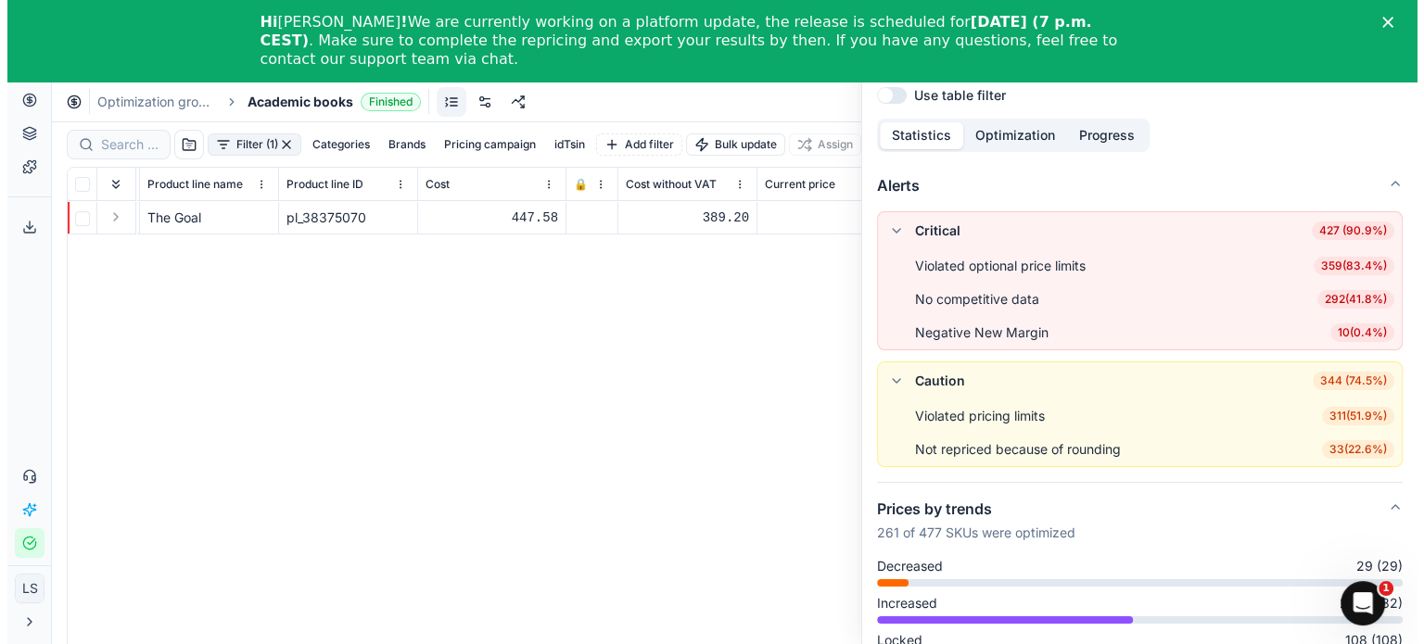
scroll to position [0, 0]
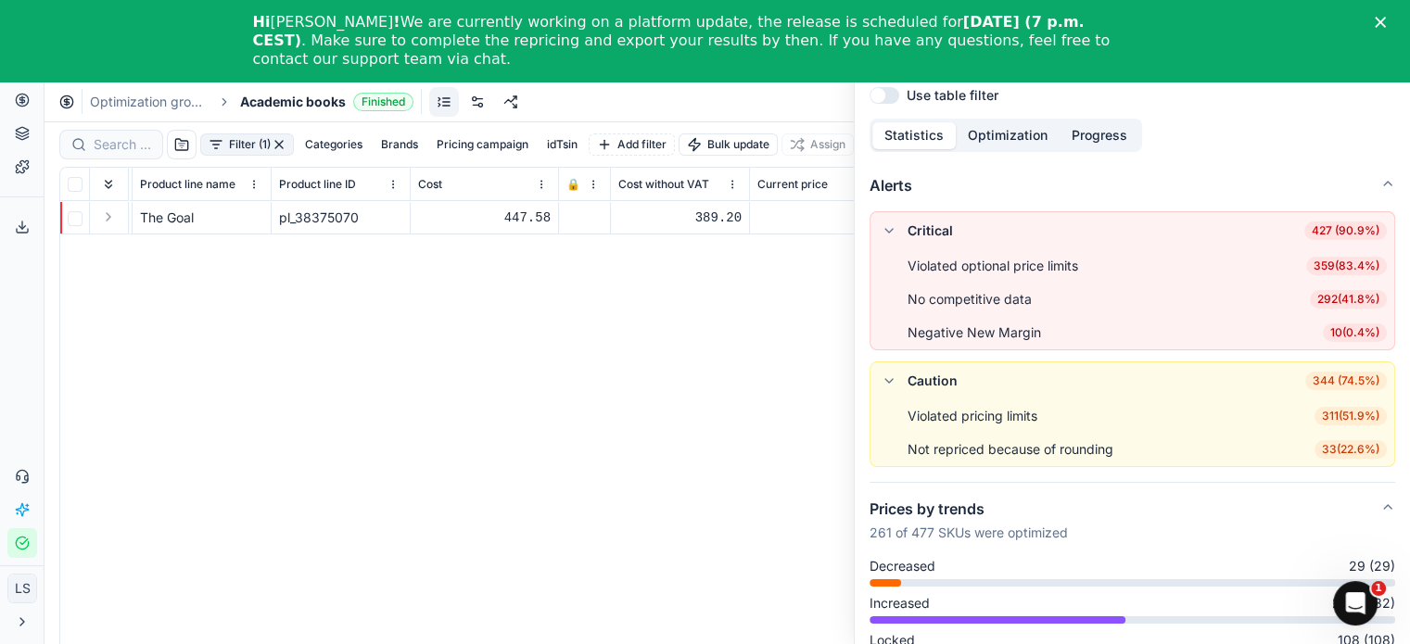
drag, startPoint x: 1393, startPoint y: 15, endPoint x: 1372, endPoint y: 16, distance: 20.4
click at [1391, 15] on div "Hi [PERSON_NAME] ! We are currently working on a platform update, the release i…" at bounding box center [705, 40] width 1410 height 67
click at [1394, 21] on div "Close" at bounding box center [1384, 22] width 19 height 11
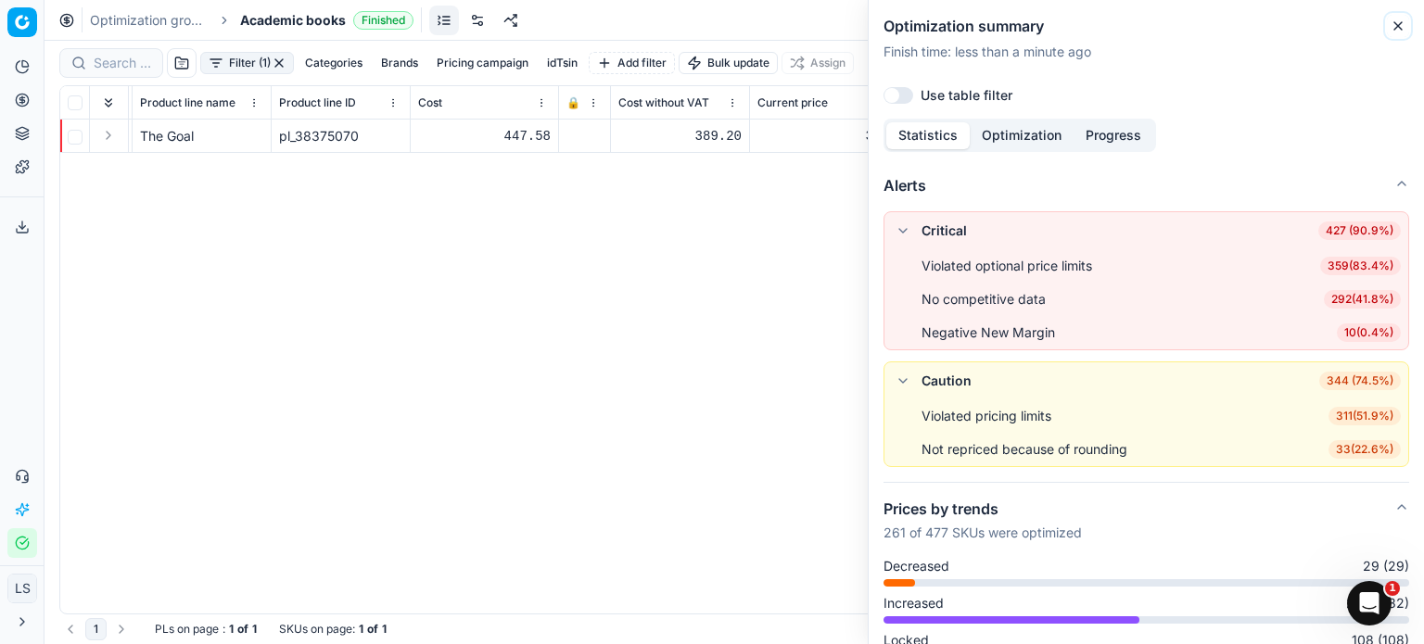
click at [1399, 25] on icon "button" at bounding box center [1398, 25] width 7 height 7
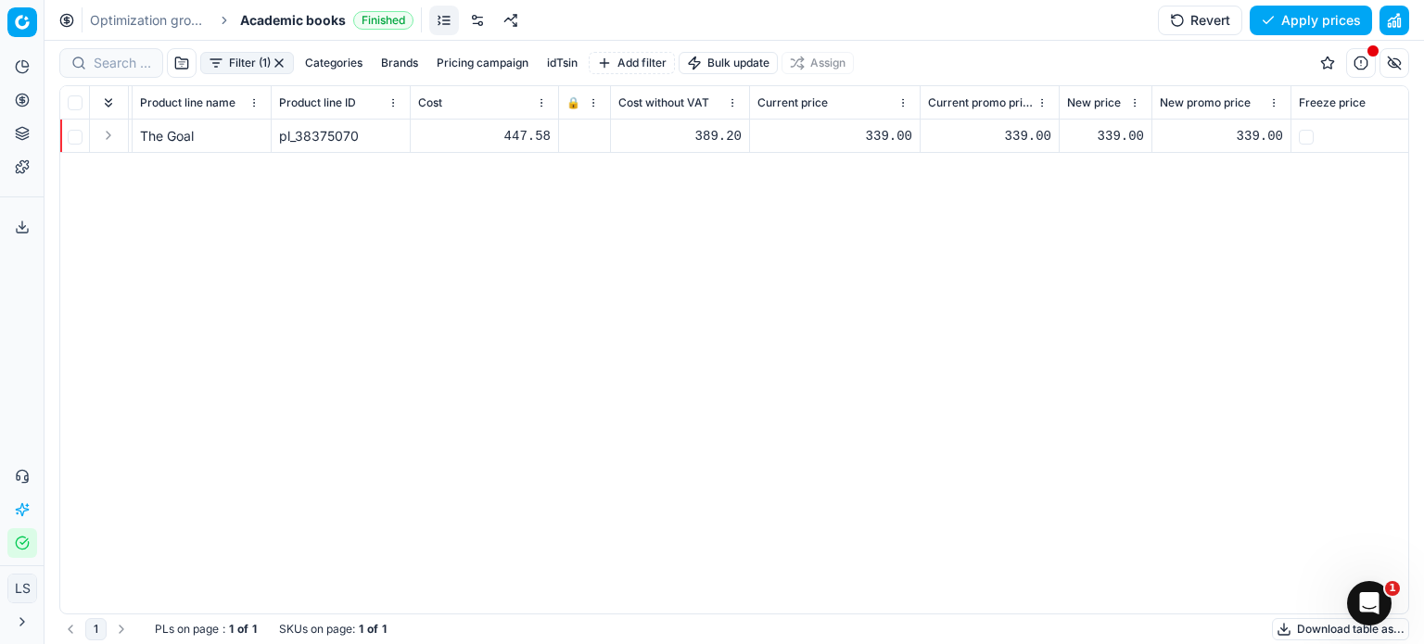
click at [274, 57] on button "button" at bounding box center [279, 63] width 15 height 15
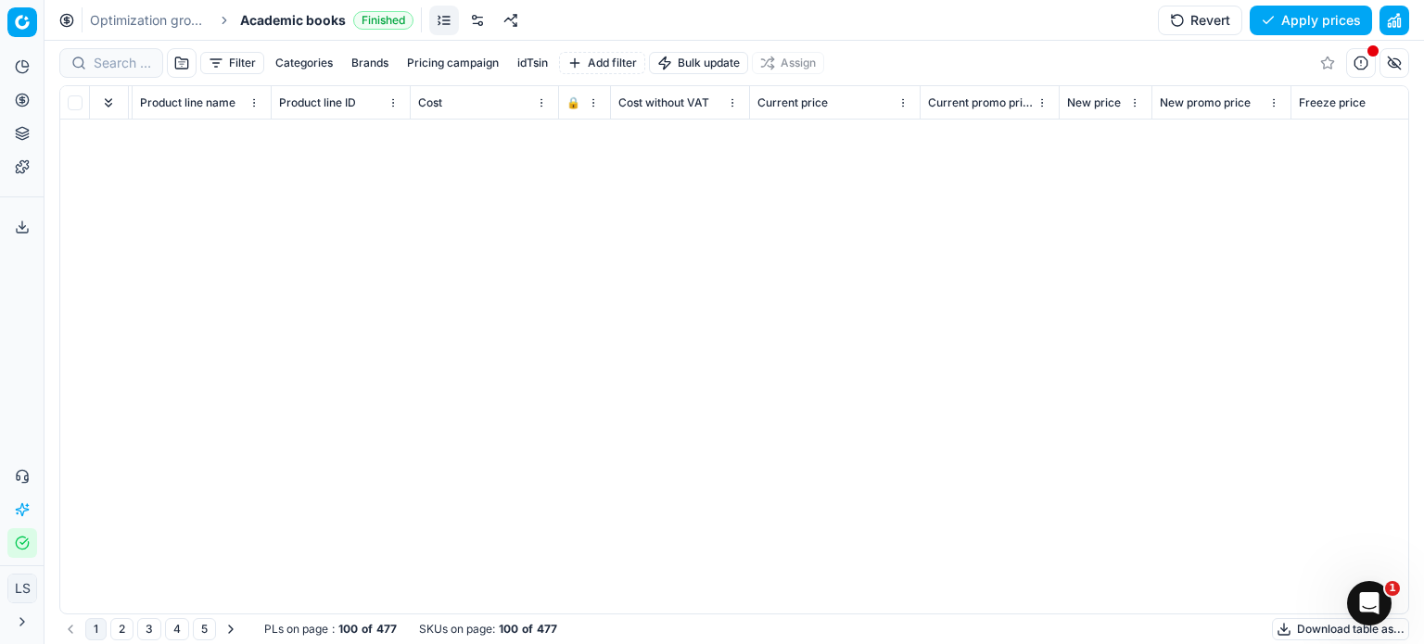
scroll to position [0, 274]
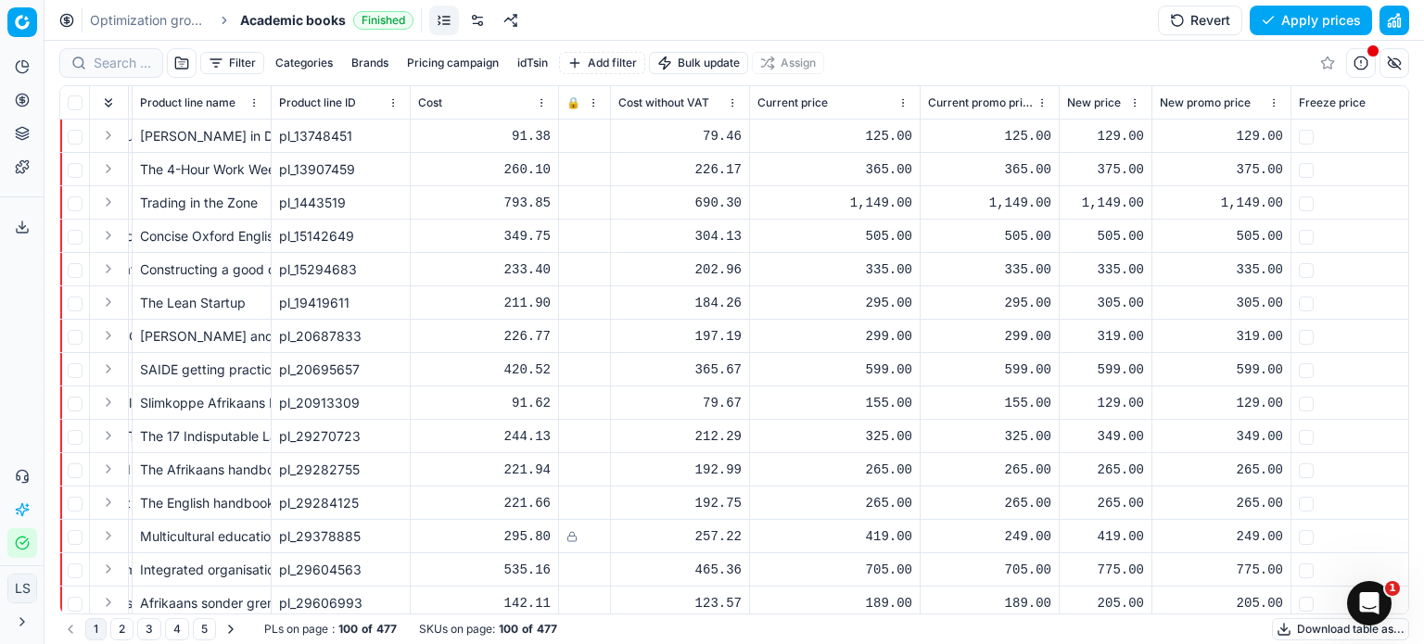
click at [1309, 631] on button "Download table as..." at bounding box center [1340, 629] width 137 height 22
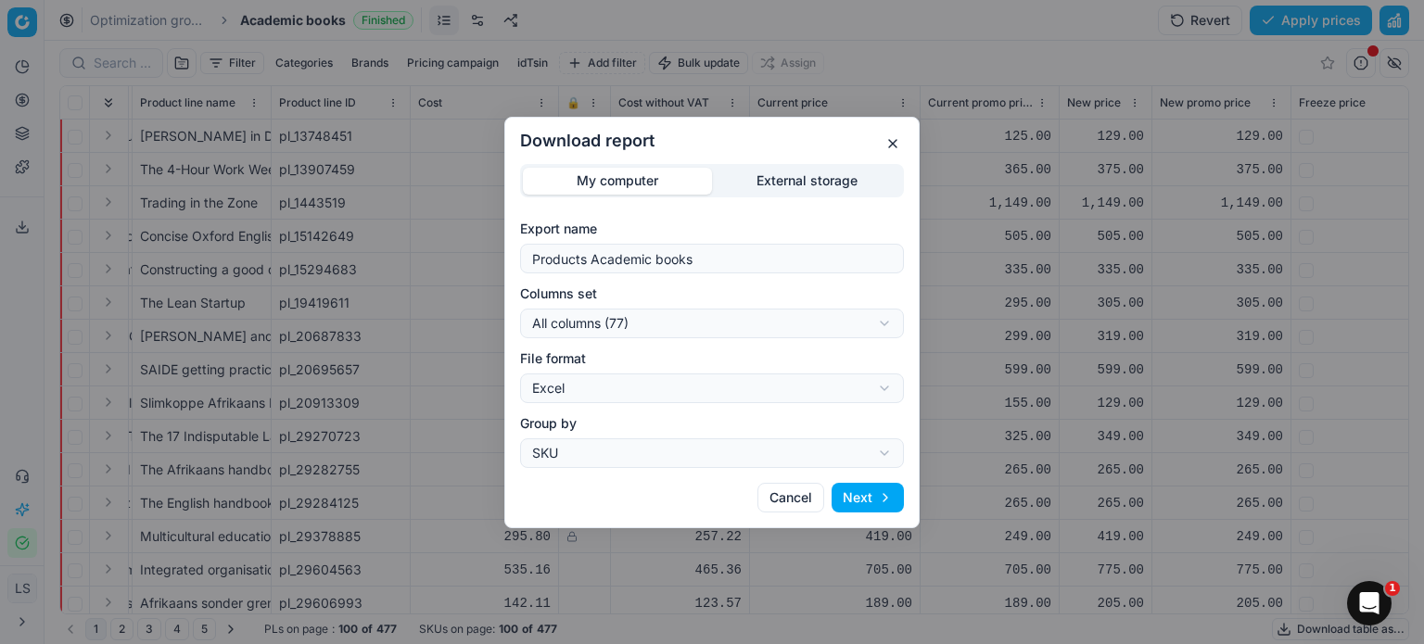
click at [860, 503] on button "Next" at bounding box center [868, 498] width 72 height 30
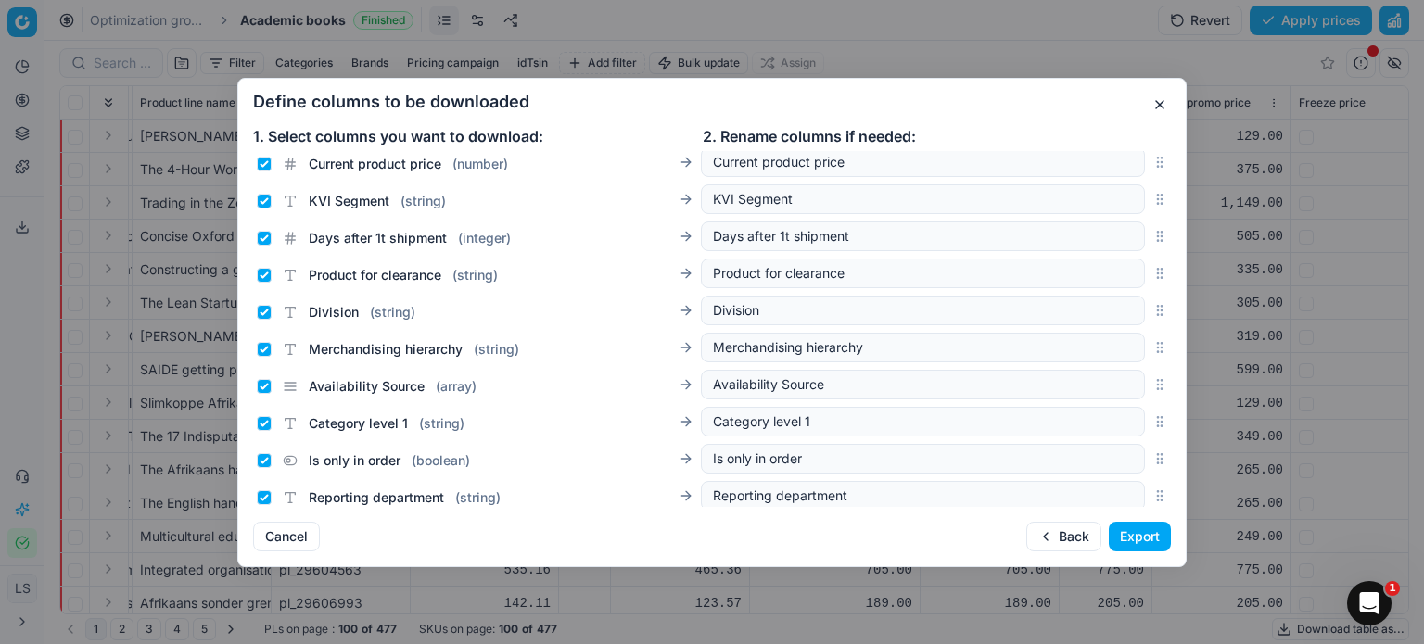
scroll to position [2500, 0]
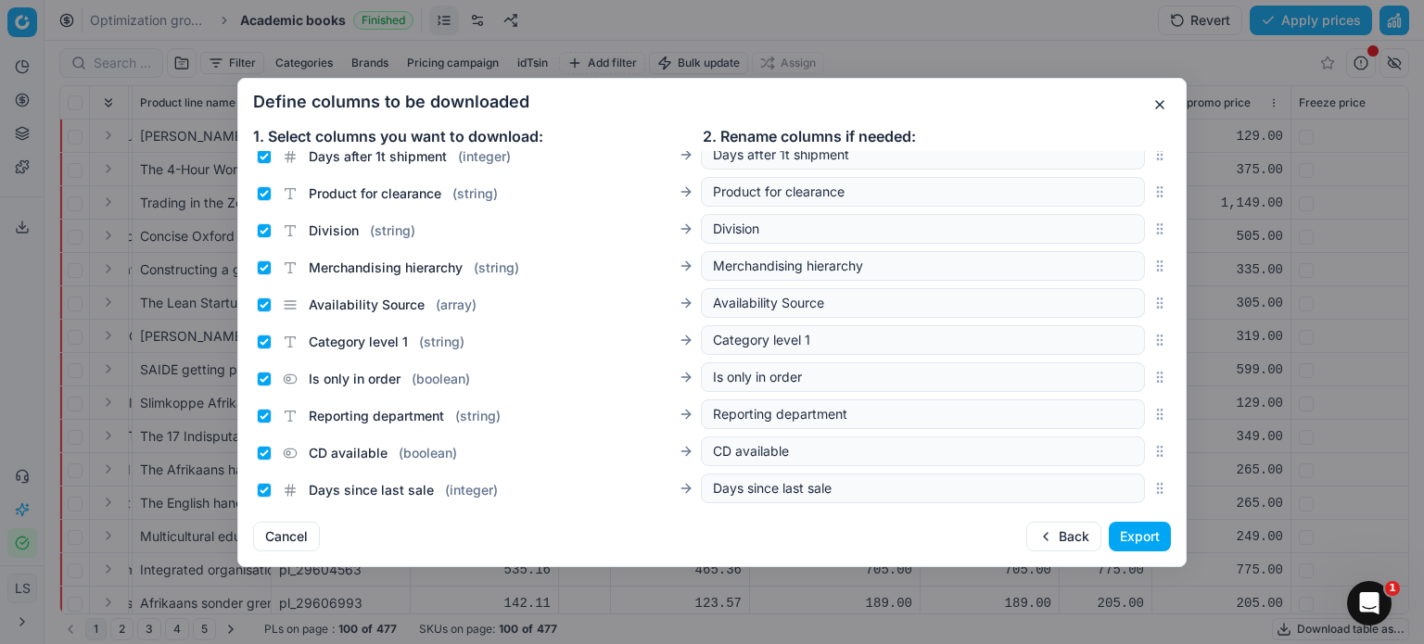
click at [1151, 543] on button "Export" at bounding box center [1140, 537] width 62 height 30
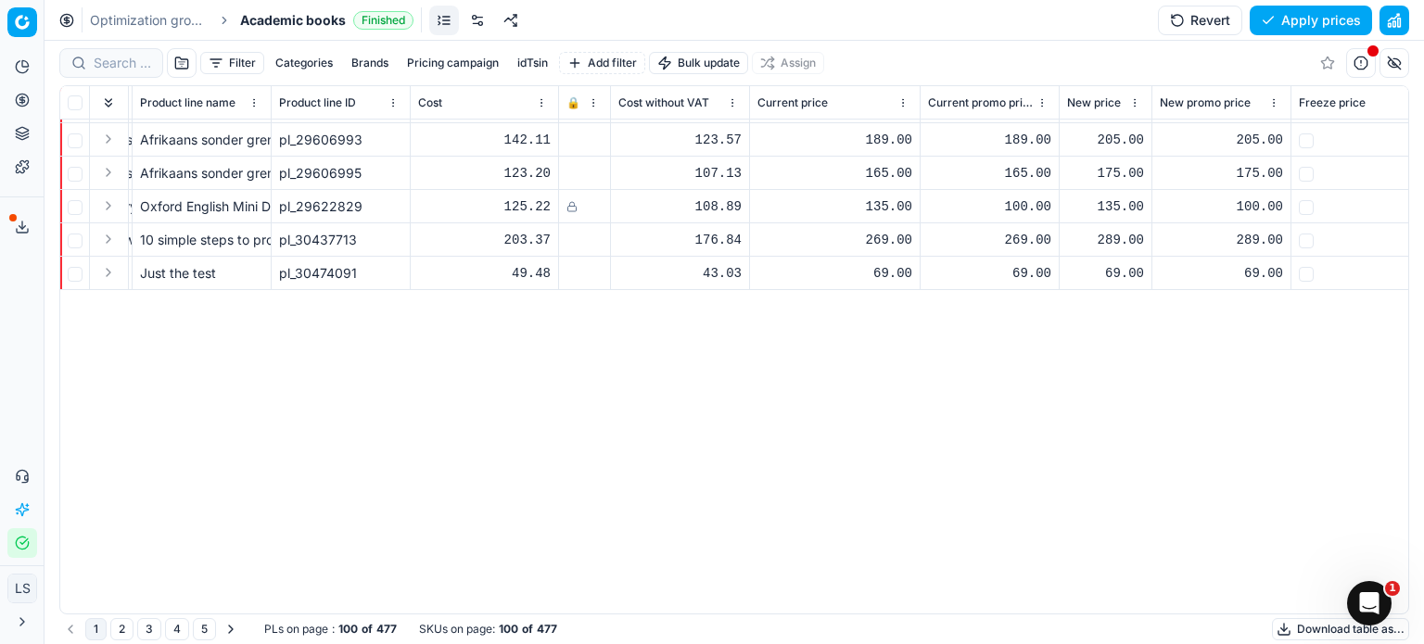
scroll to position [0, 274]
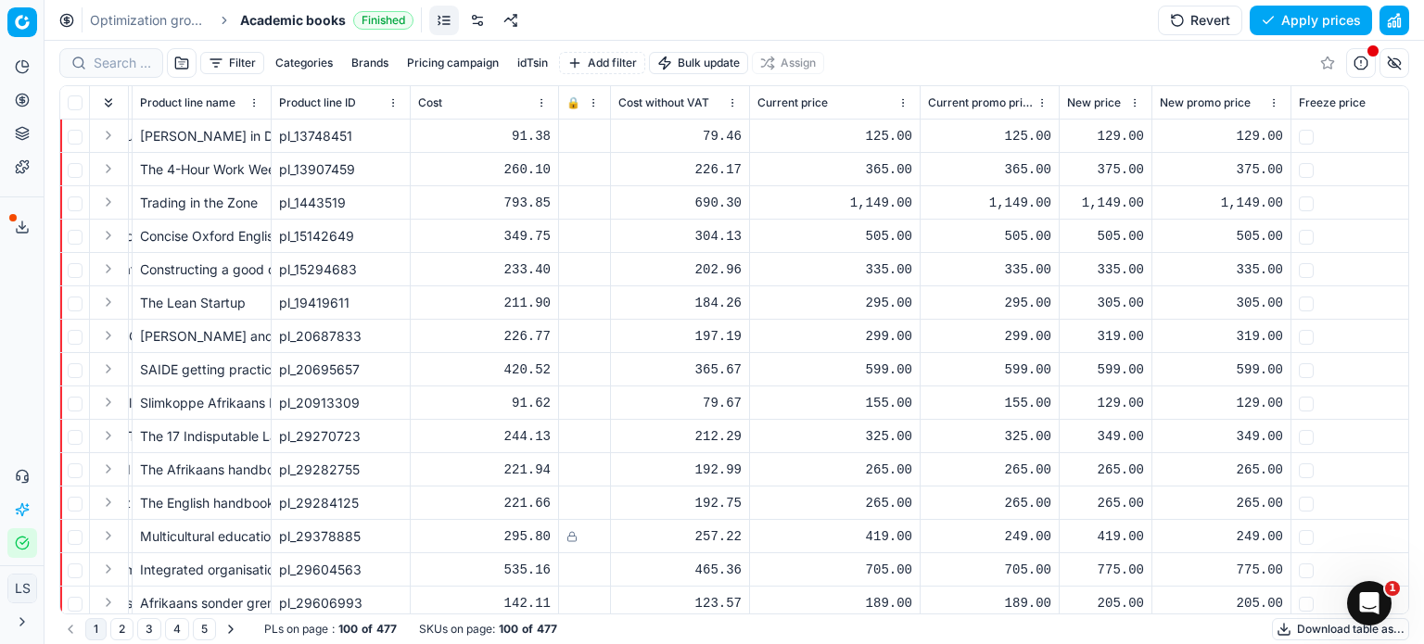
click at [1304, 628] on button "Download table as..." at bounding box center [1340, 629] width 137 height 22
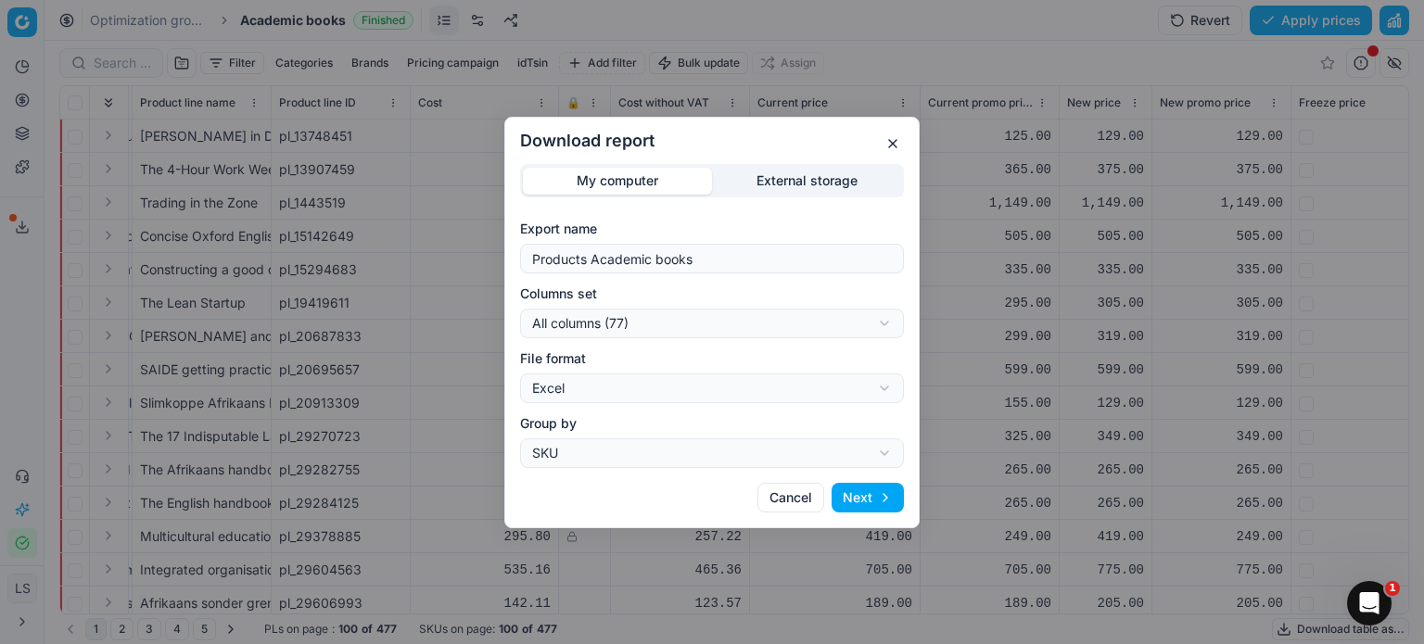
click at [870, 504] on button "Next" at bounding box center [868, 498] width 72 height 30
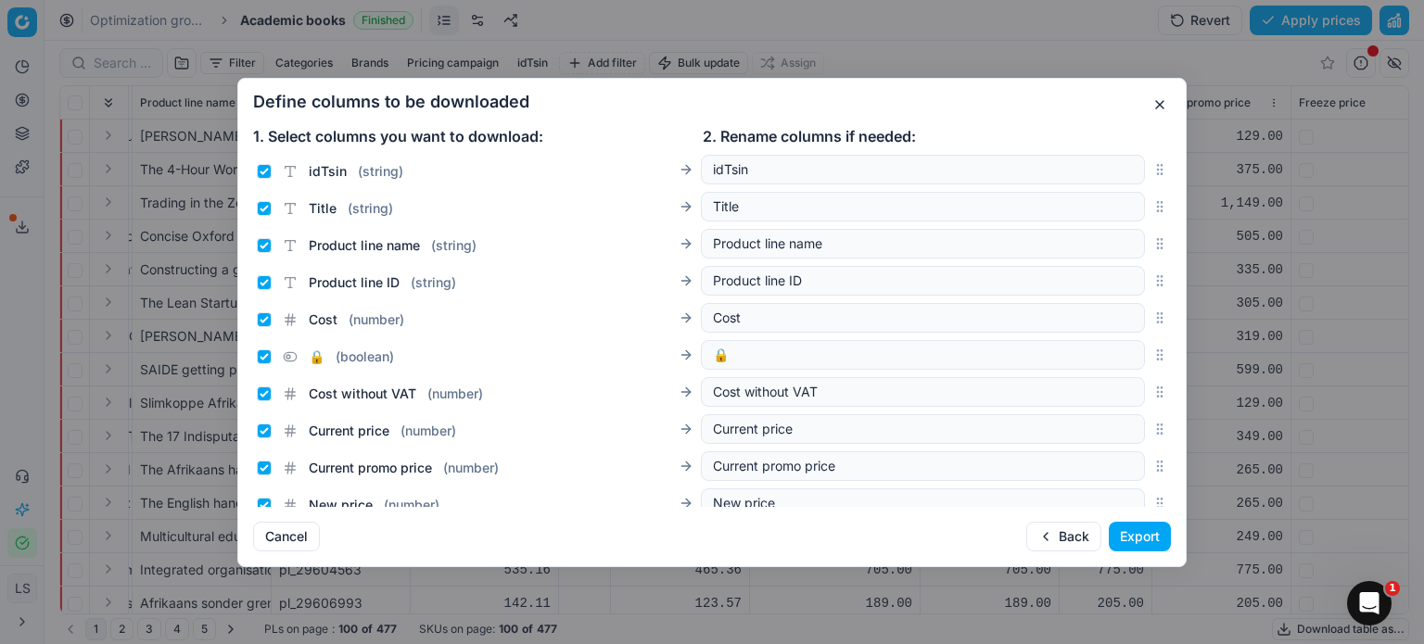
click at [1153, 96] on button "button" at bounding box center [1160, 105] width 22 height 22
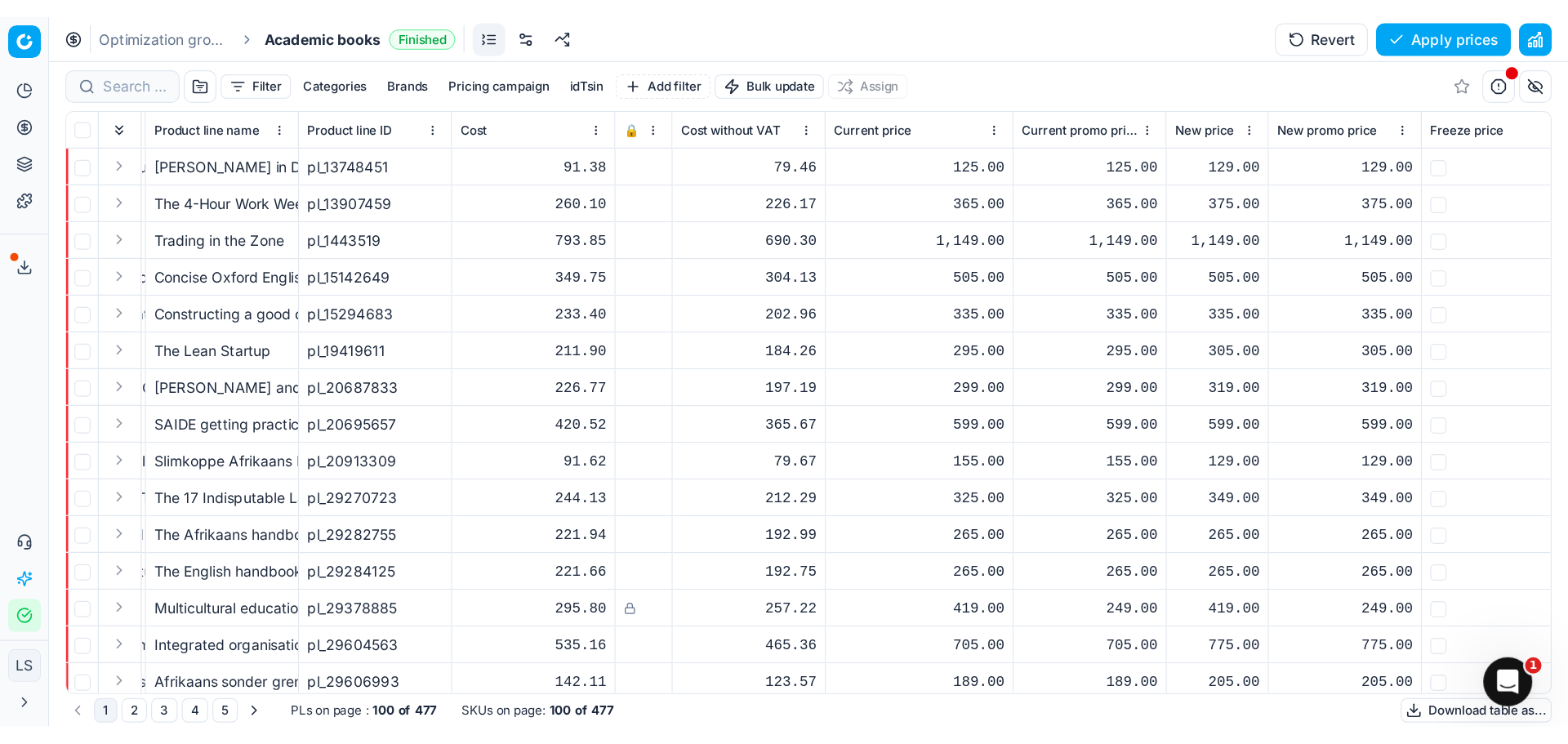
scroll to position [0, 242]
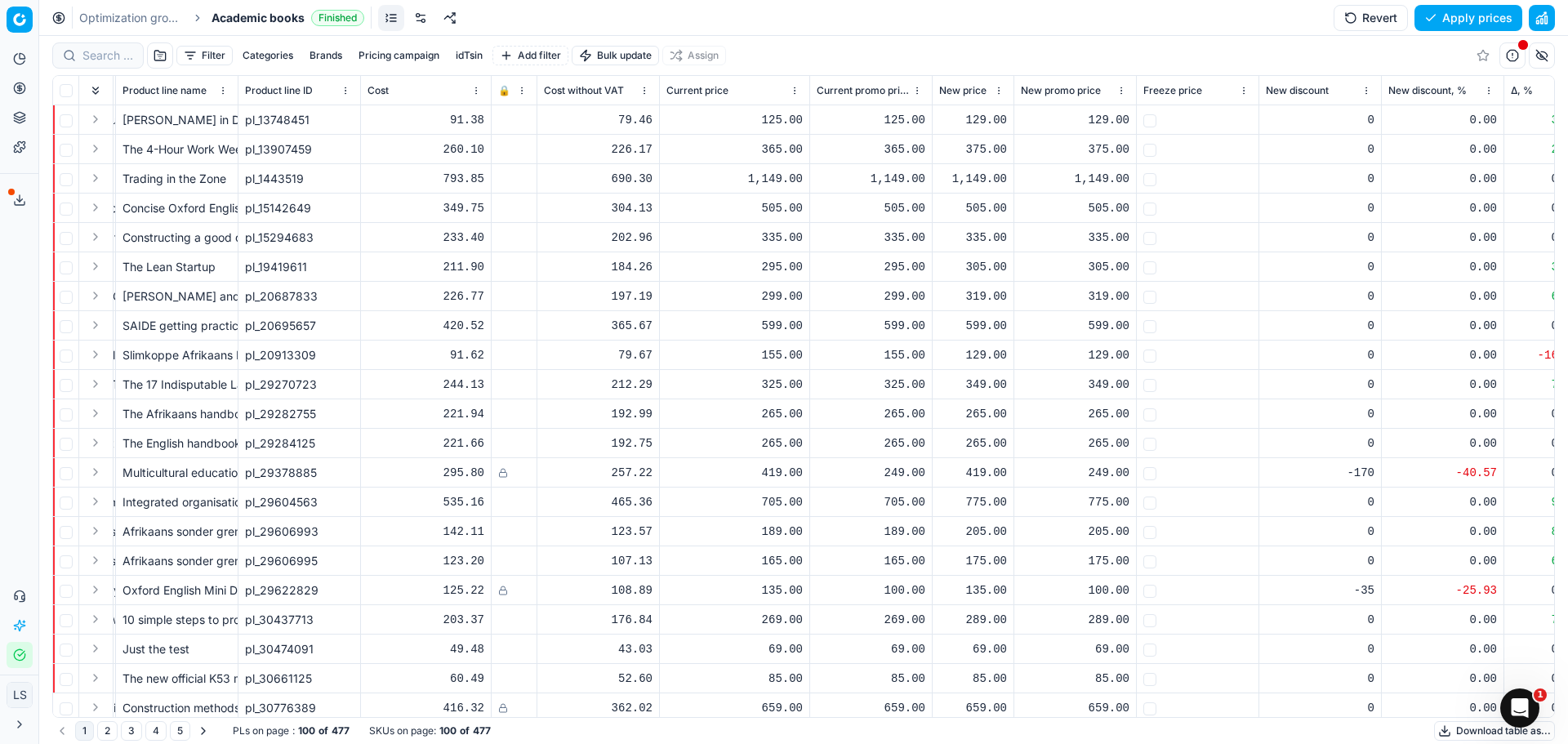
click at [1241, 55] on button "button" at bounding box center [1513, 55] width 26 height 26
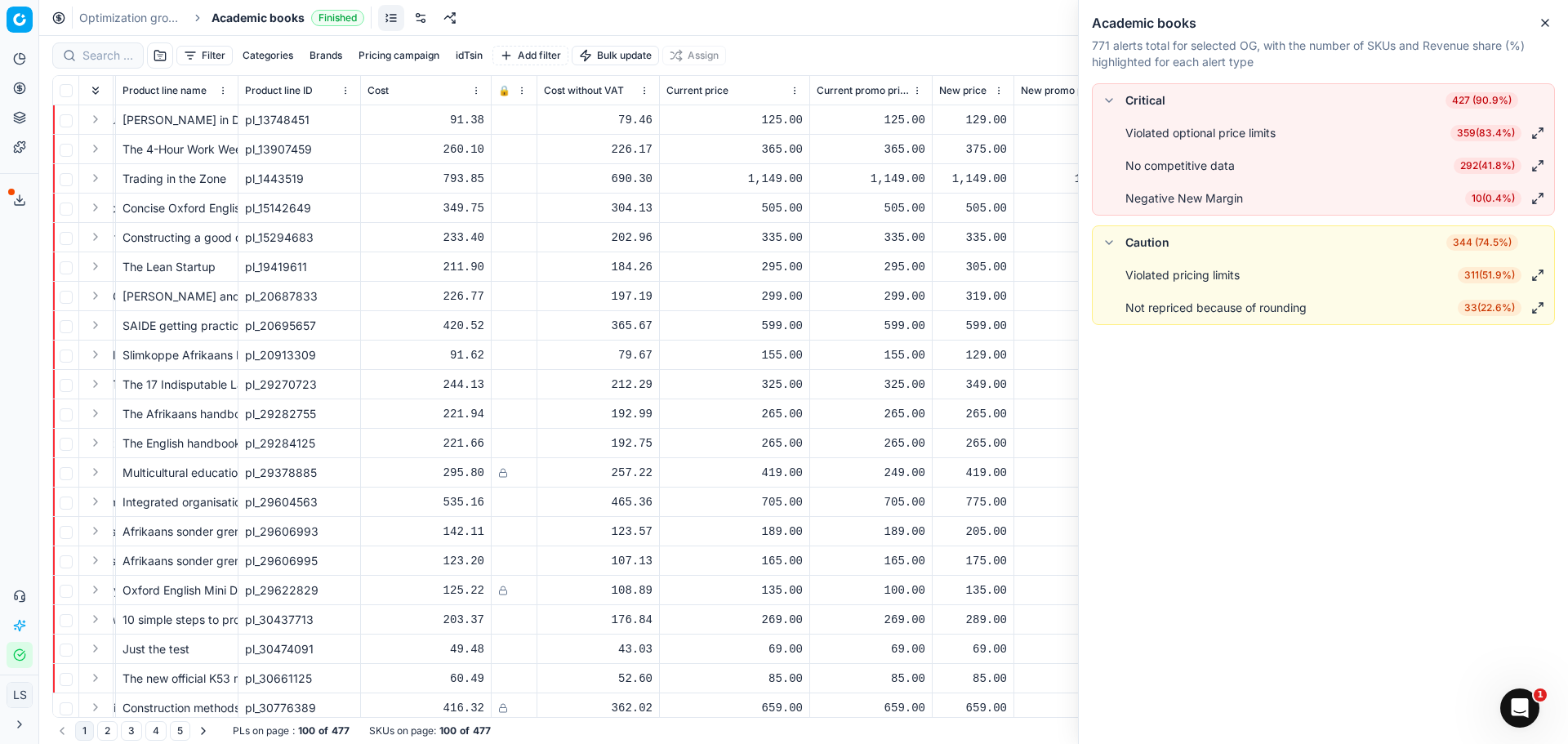
click at [23, 61] on icon at bounding box center [19, 58] width 13 height 13
click at [17, 20] on html "Pricing platform Analytics Pricing Product portfolio Templates Export service 1…" at bounding box center [784, 372] width 1568 height 744
drag, startPoint x: 18, startPoint y: 11, endPoint x: 26, endPoint y: 34, distance: 24.4
click at [18, 11] on html "Pricing platform Analytics Pricing Product portfolio Templates Export service 1…" at bounding box center [784, 372] width 1568 height 744
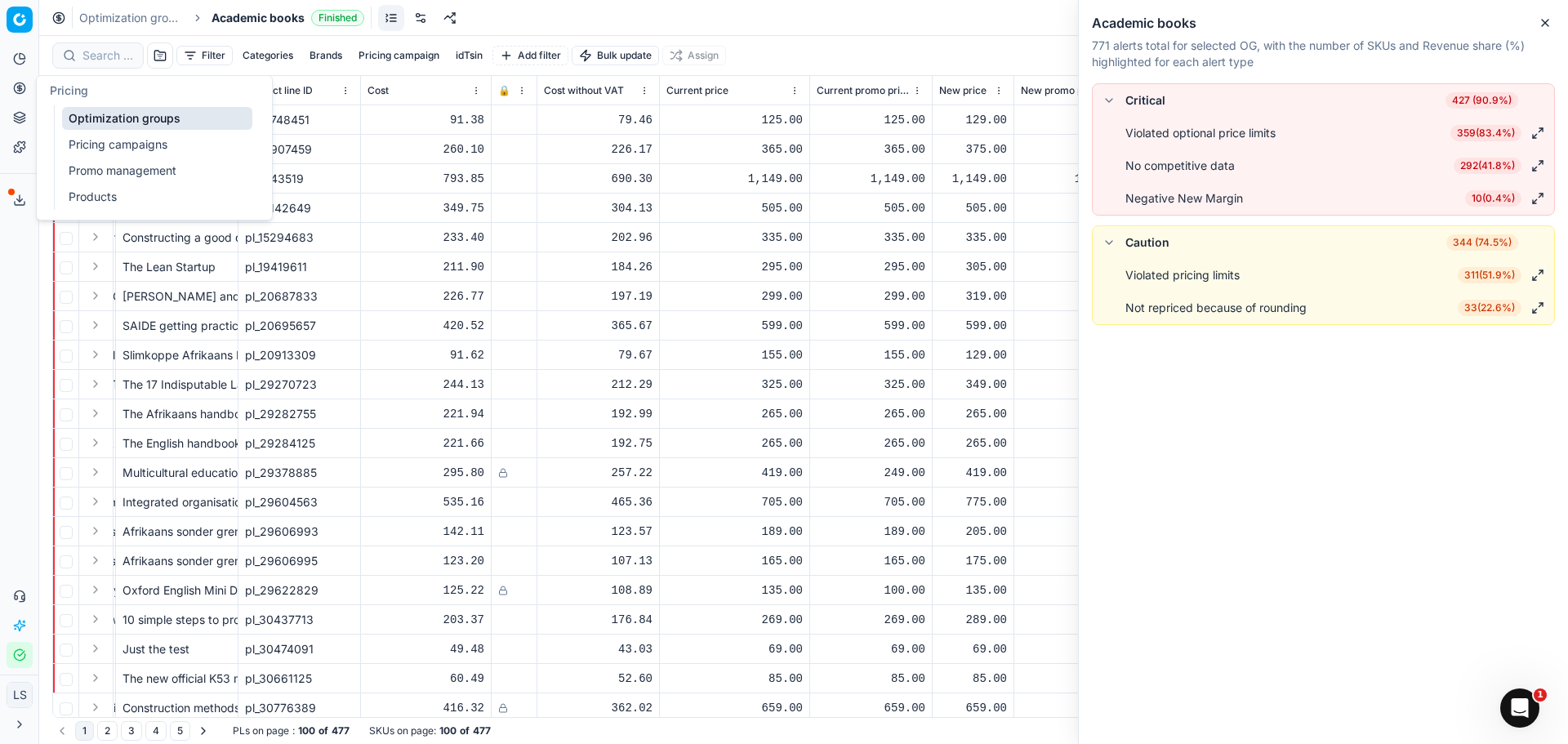
click at [183, 135] on link "Pricing campaigns" at bounding box center [157, 144] width 190 height 23
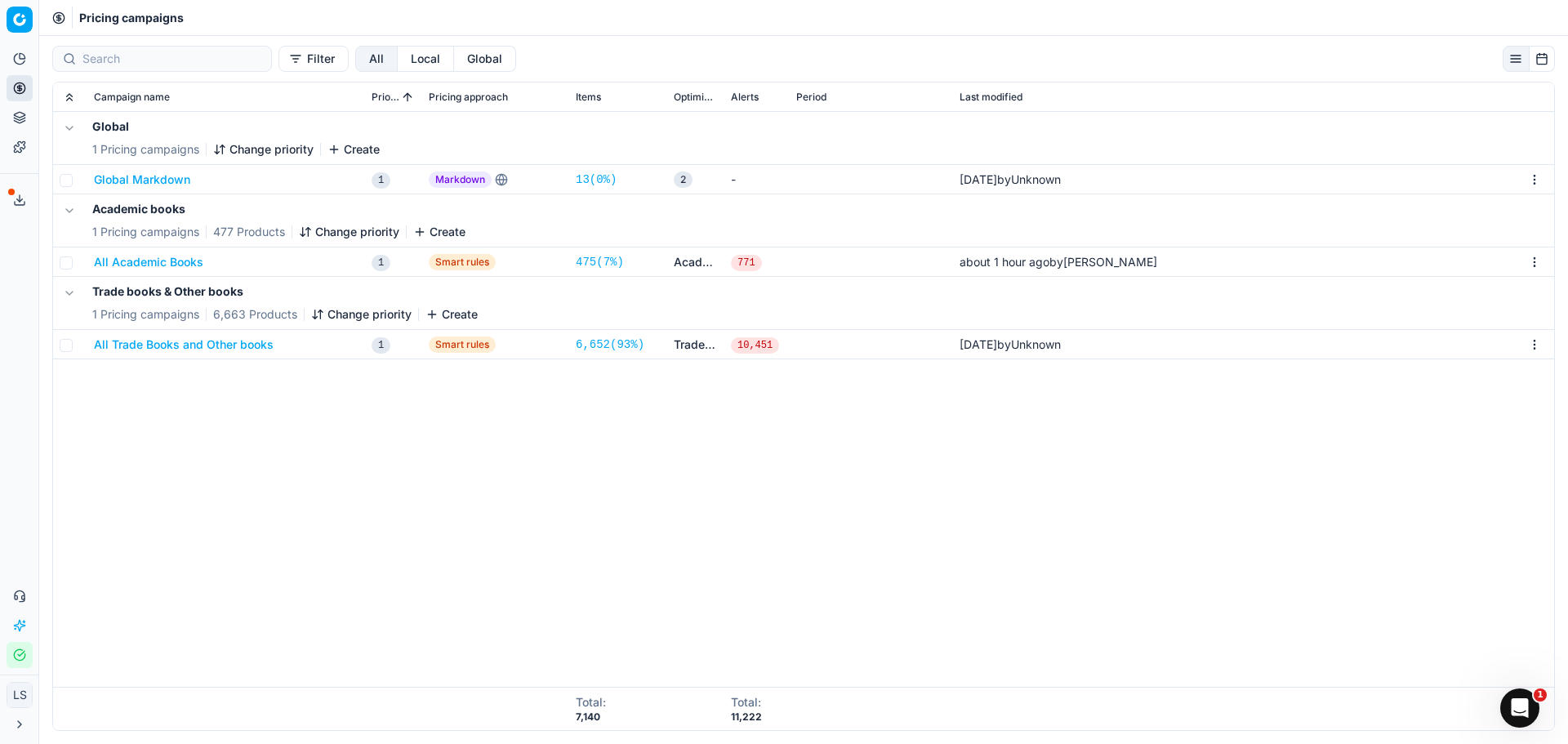
click at [230, 344] on button "All Trade Books and Other books" at bounding box center [184, 344] width 180 height 17
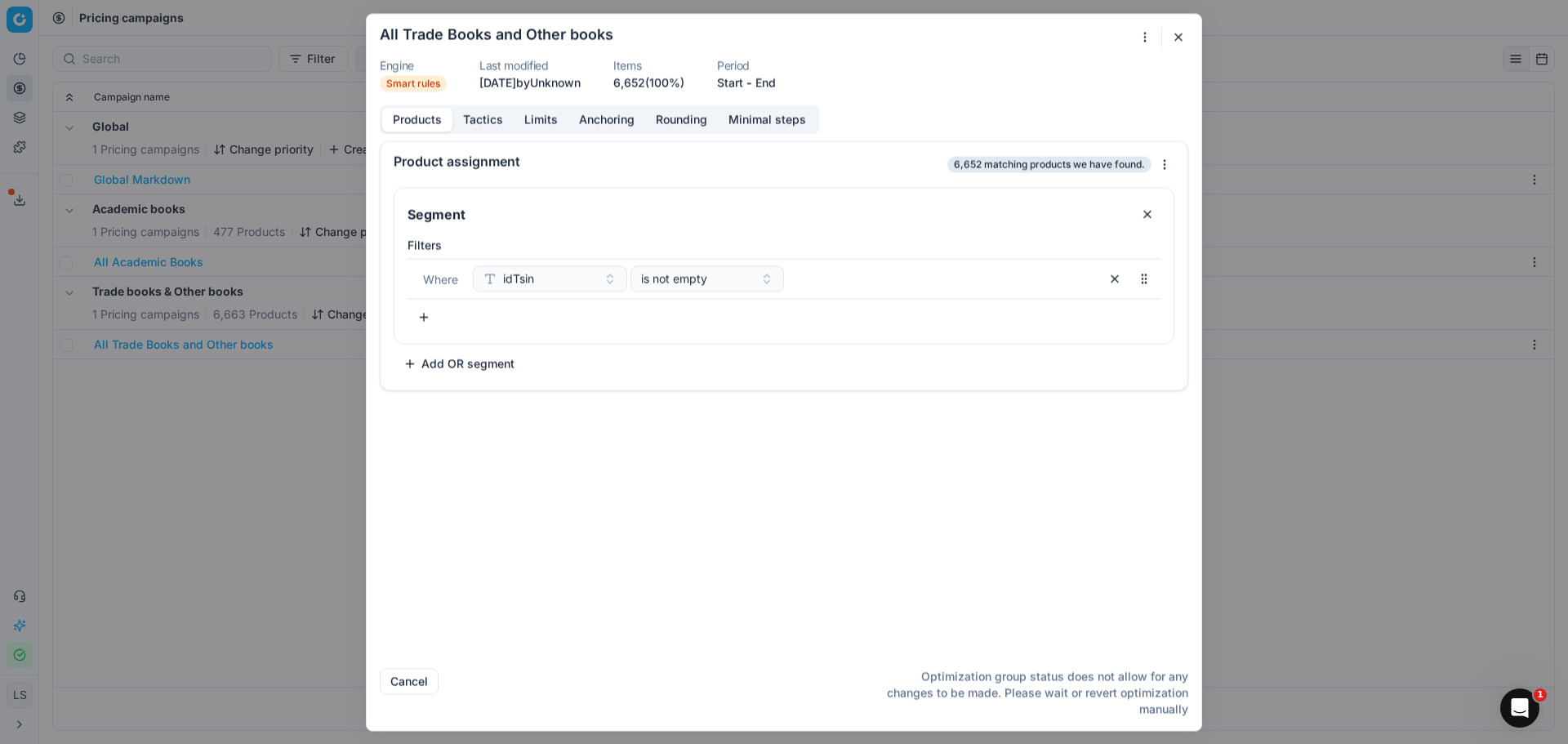
click at [1241, 523] on div "We are saving PC settings. Please wait, it should take a few minutes All Trade …" at bounding box center [784, 372] width 1568 height 744
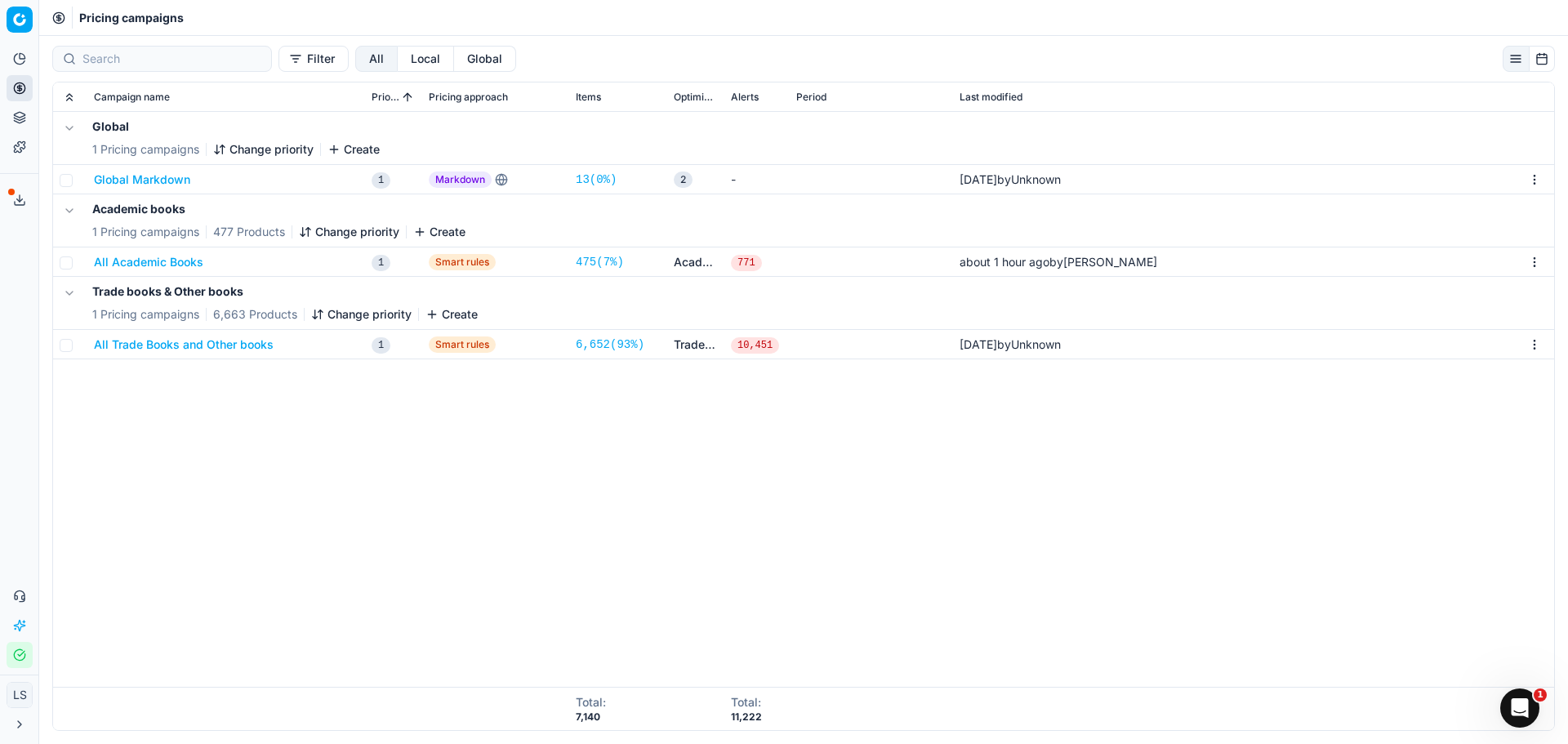
click at [181, 348] on button "All Trade Books and Other books" at bounding box center [184, 344] width 180 height 17
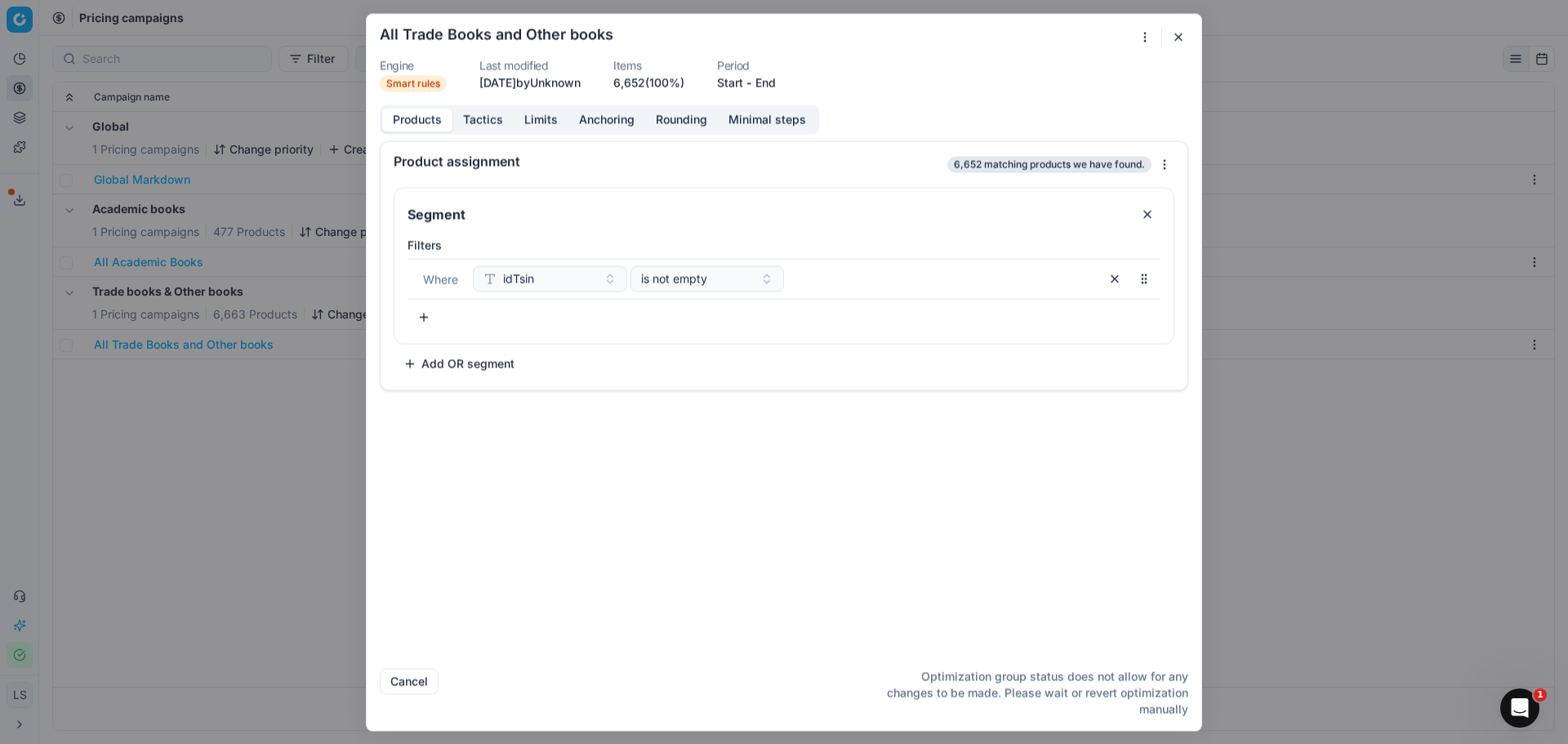
click at [497, 110] on button "Tactics" at bounding box center [484, 119] width 62 height 24
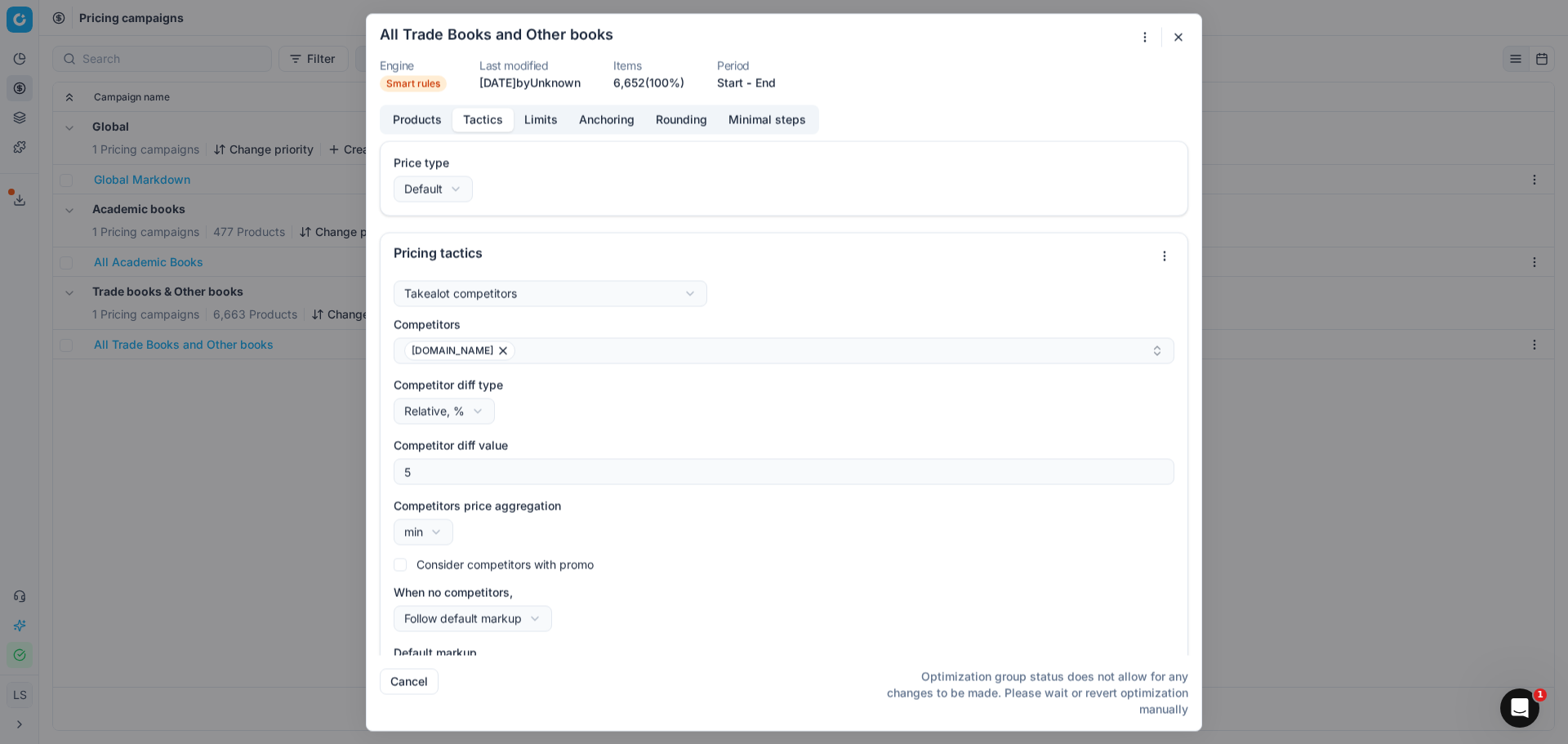
click at [556, 120] on button "Limits" at bounding box center [541, 119] width 55 height 24
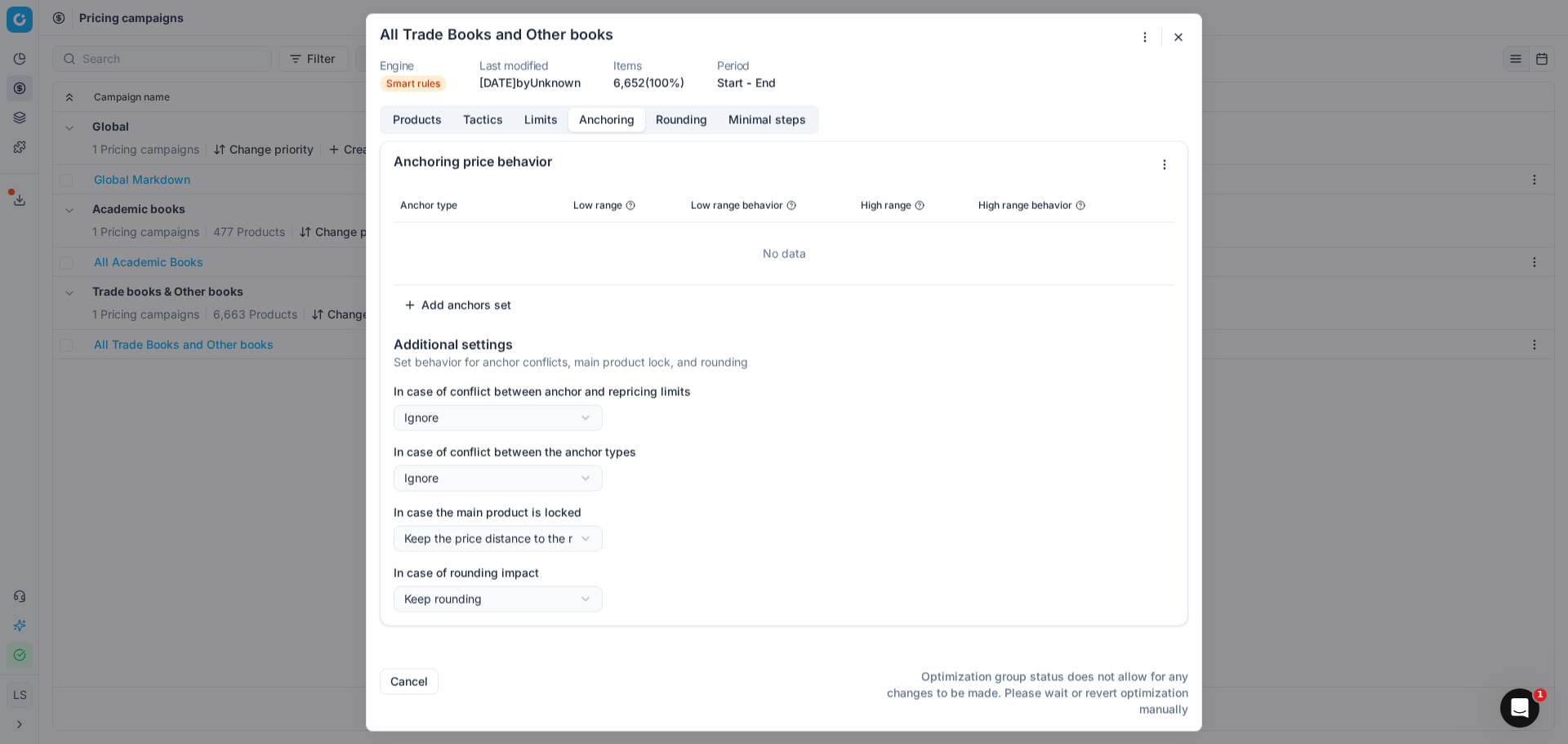
click at [628, 118] on button "Anchoring" at bounding box center [606, 119] width 77 height 24
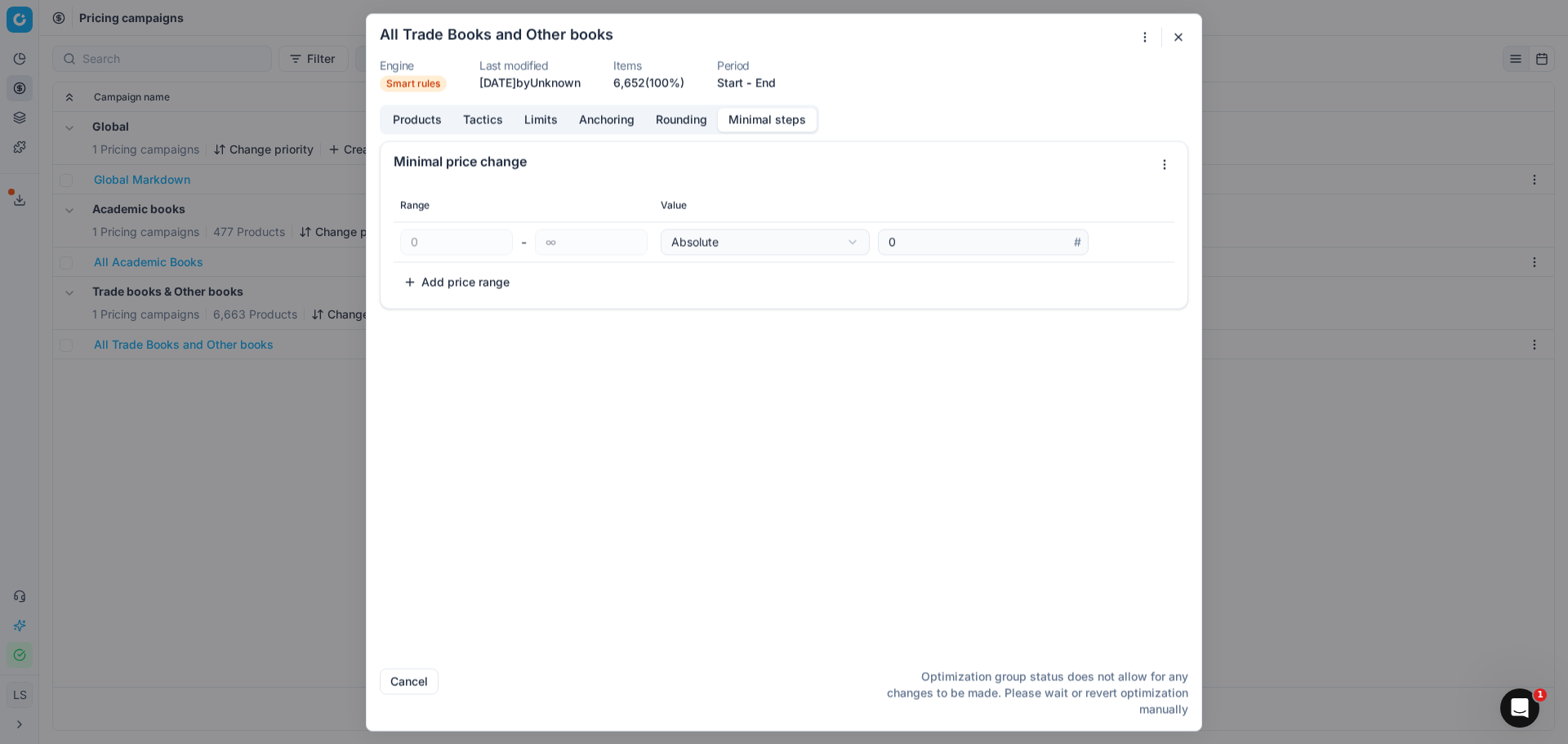
click at [734, 118] on button "Minimal steps" at bounding box center [767, 119] width 99 height 24
click at [676, 117] on button "Rounding" at bounding box center [682, 119] width 73 height 24
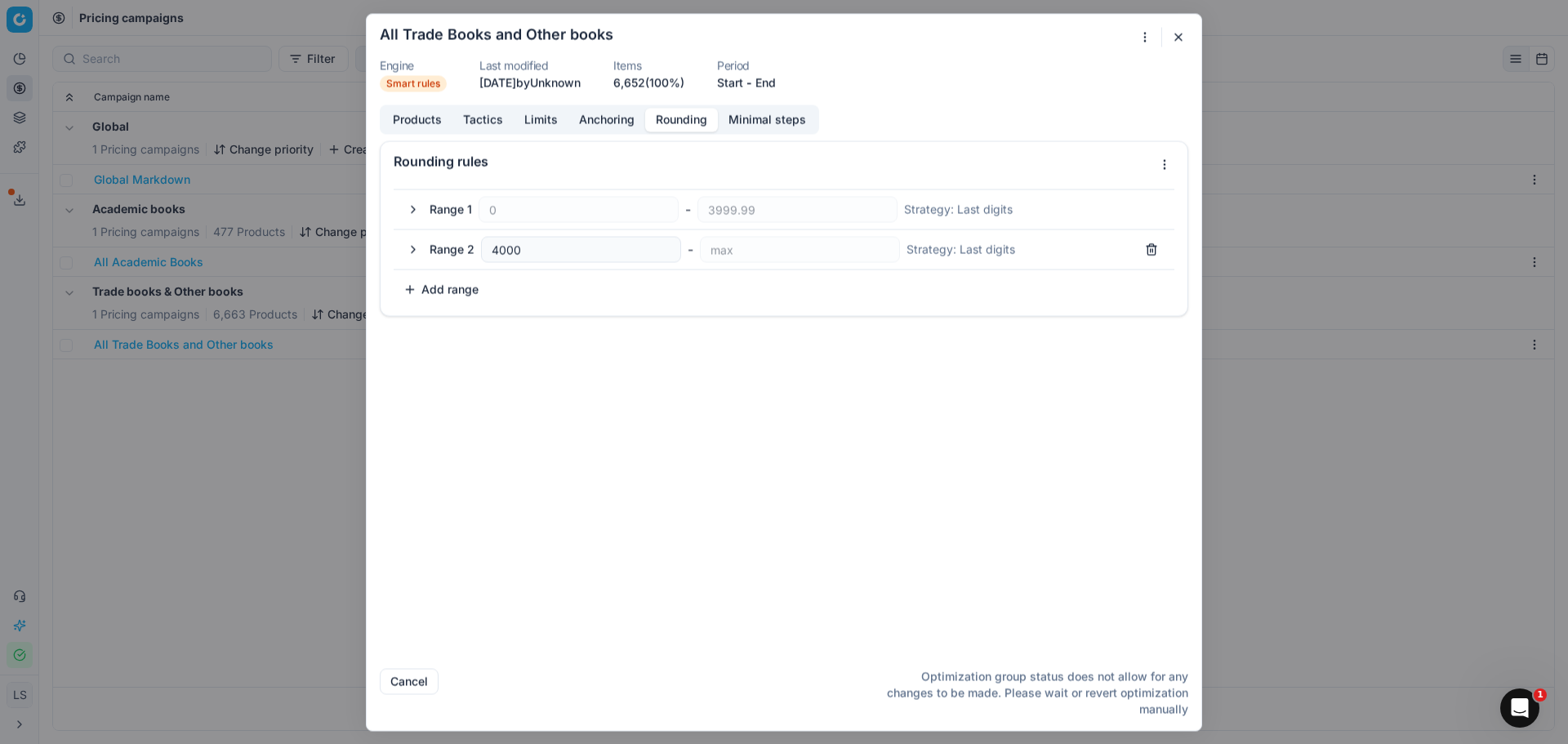
click at [591, 127] on button "Anchoring" at bounding box center [606, 119] width 77 height 24
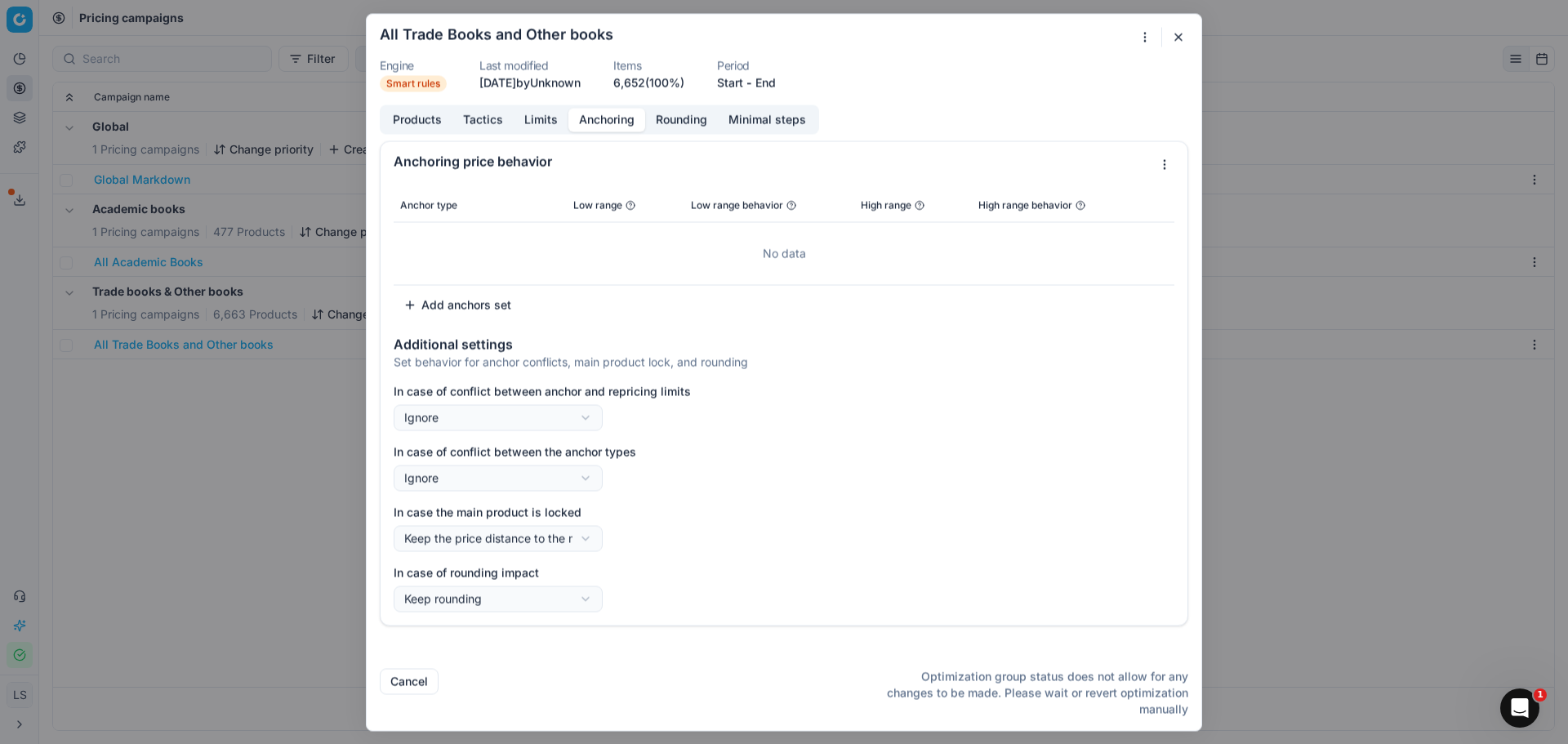
click at [529, 122] on button "Limits" at bounding box center [541, 119] width 55 height 24
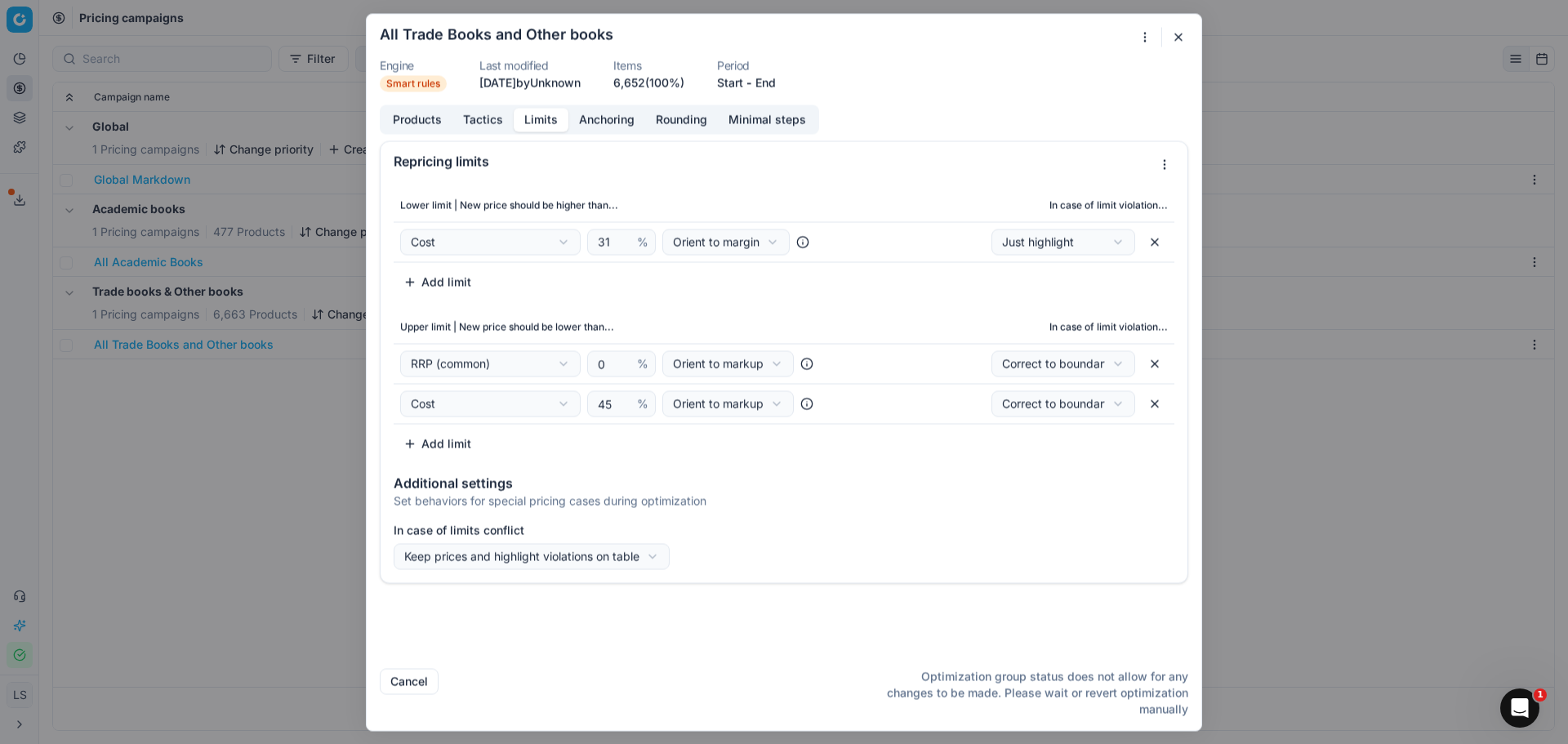
click at [1173, 35] on button "button" at bounding box center [1179, 37] width 19 height 19
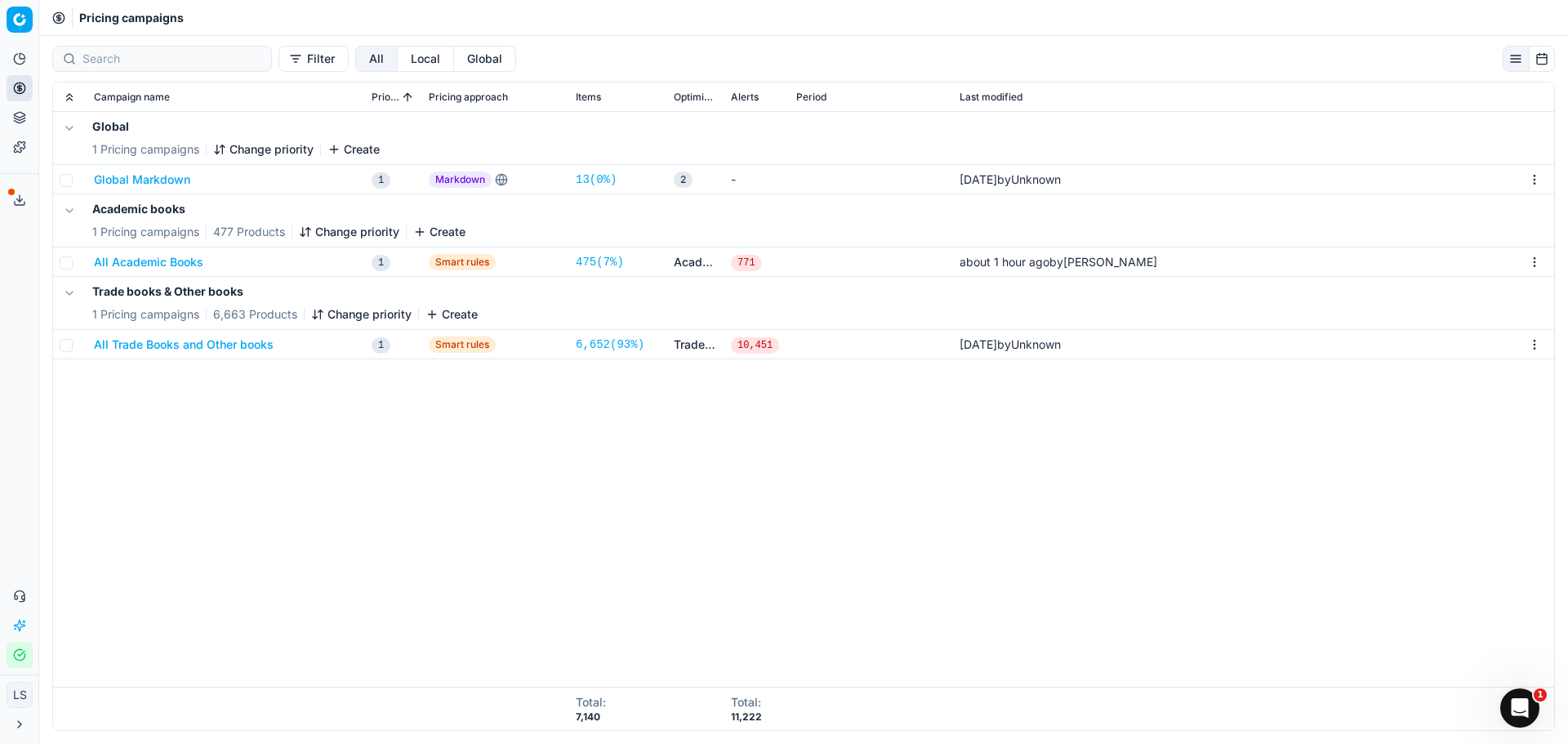
click at [173, 263] on button "All Academic Books" at bounding box center [149, 262] width 109 height 17
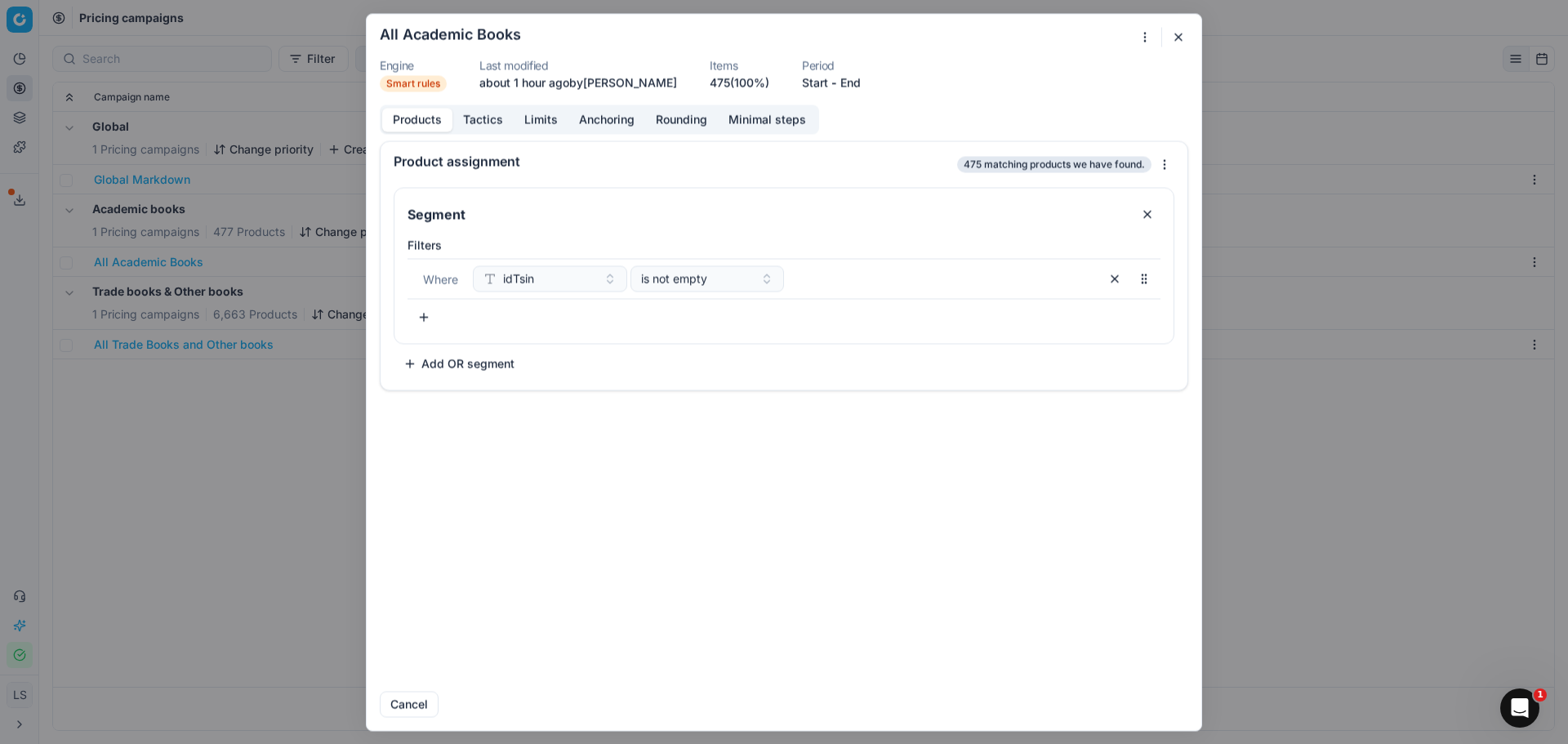
click at [470, 98] on form "We are saving PC settings. Please wait, it should take a few minutes All Academ…" at bounding box center [784, 372] width 835 height 716
click at [488, 118] on button "Tactics" at bounding box center [484, 119] width 62 height 24
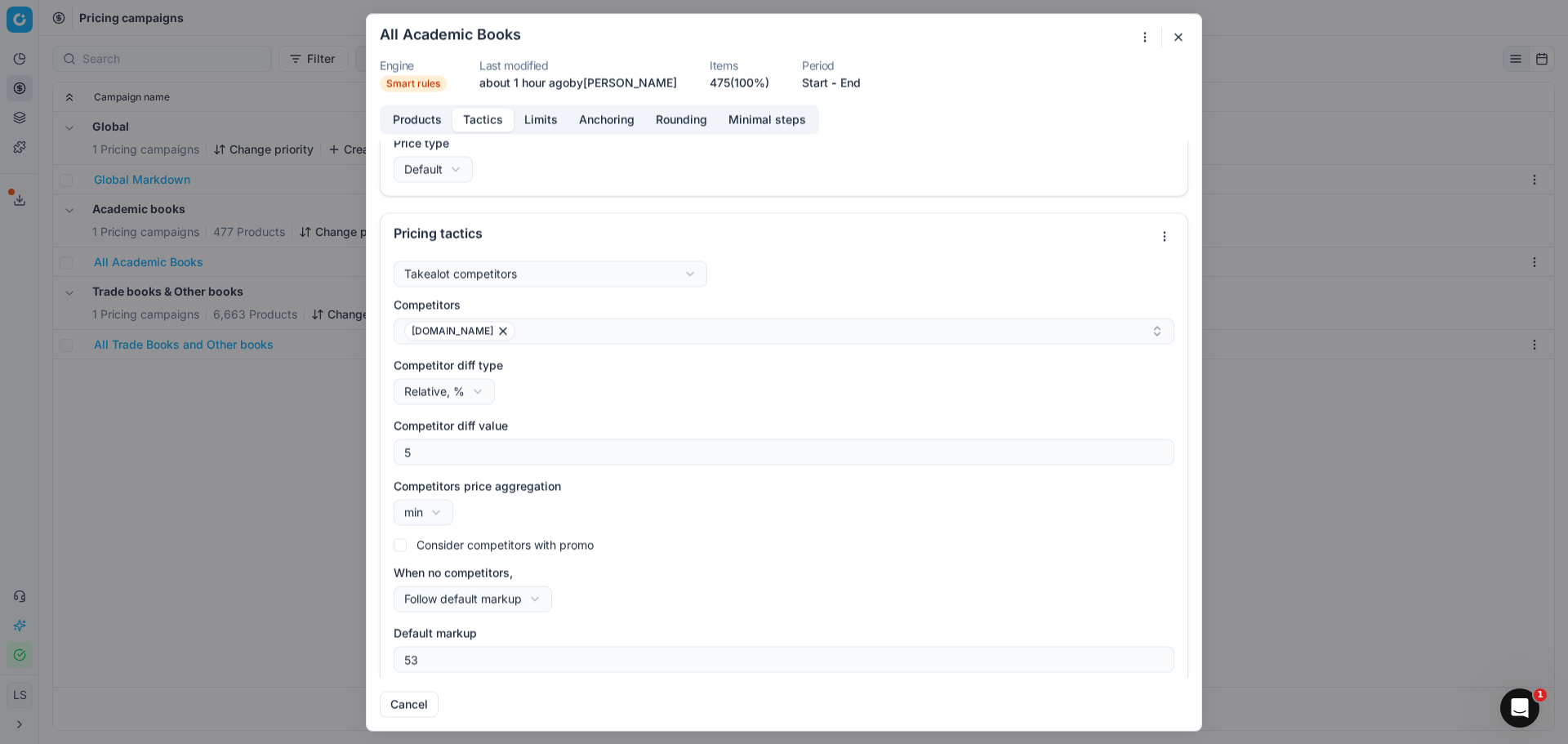
scroll to position [28, 0]
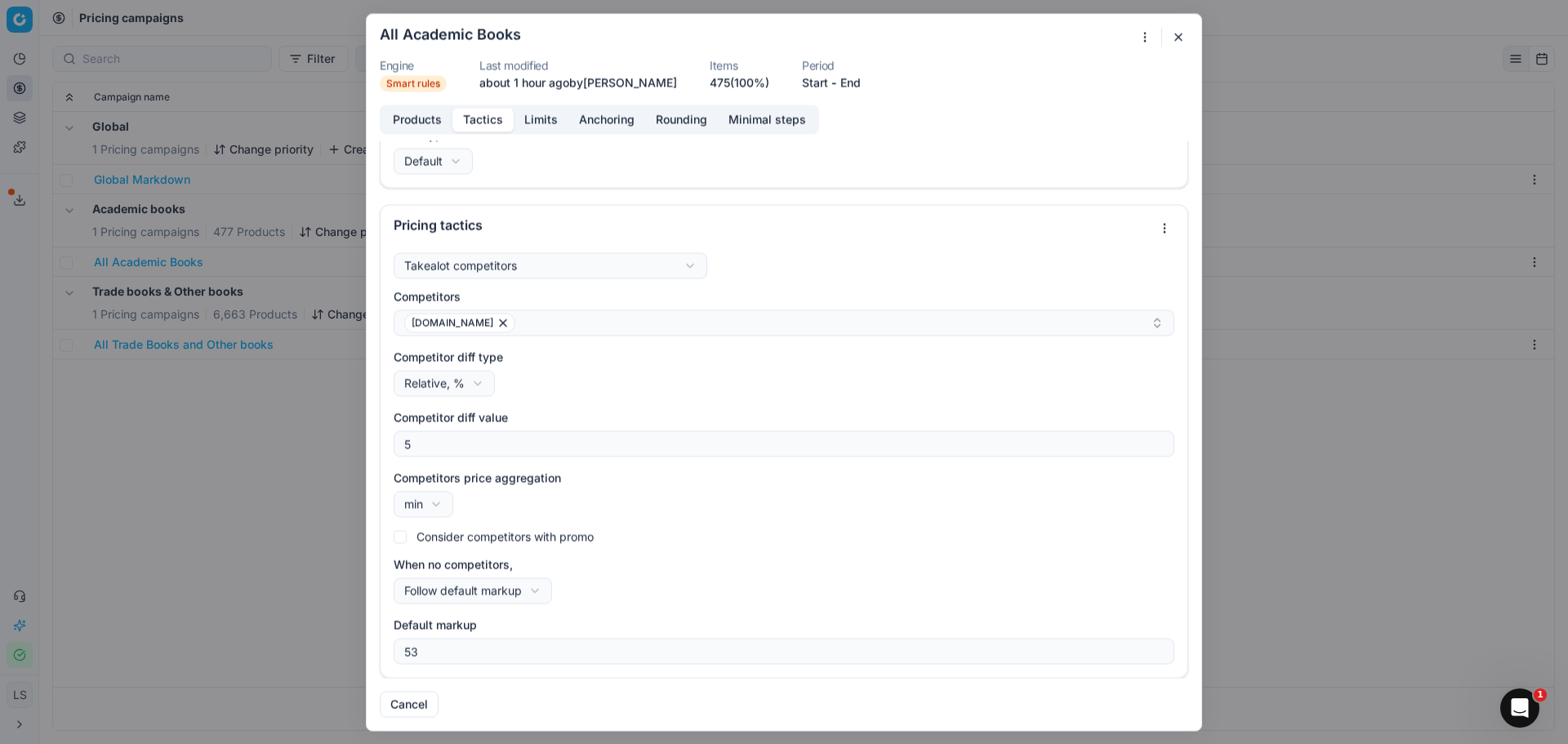
click at [1180, 35] on button "button" at bounding box center [1179, 37] width 19 height 19
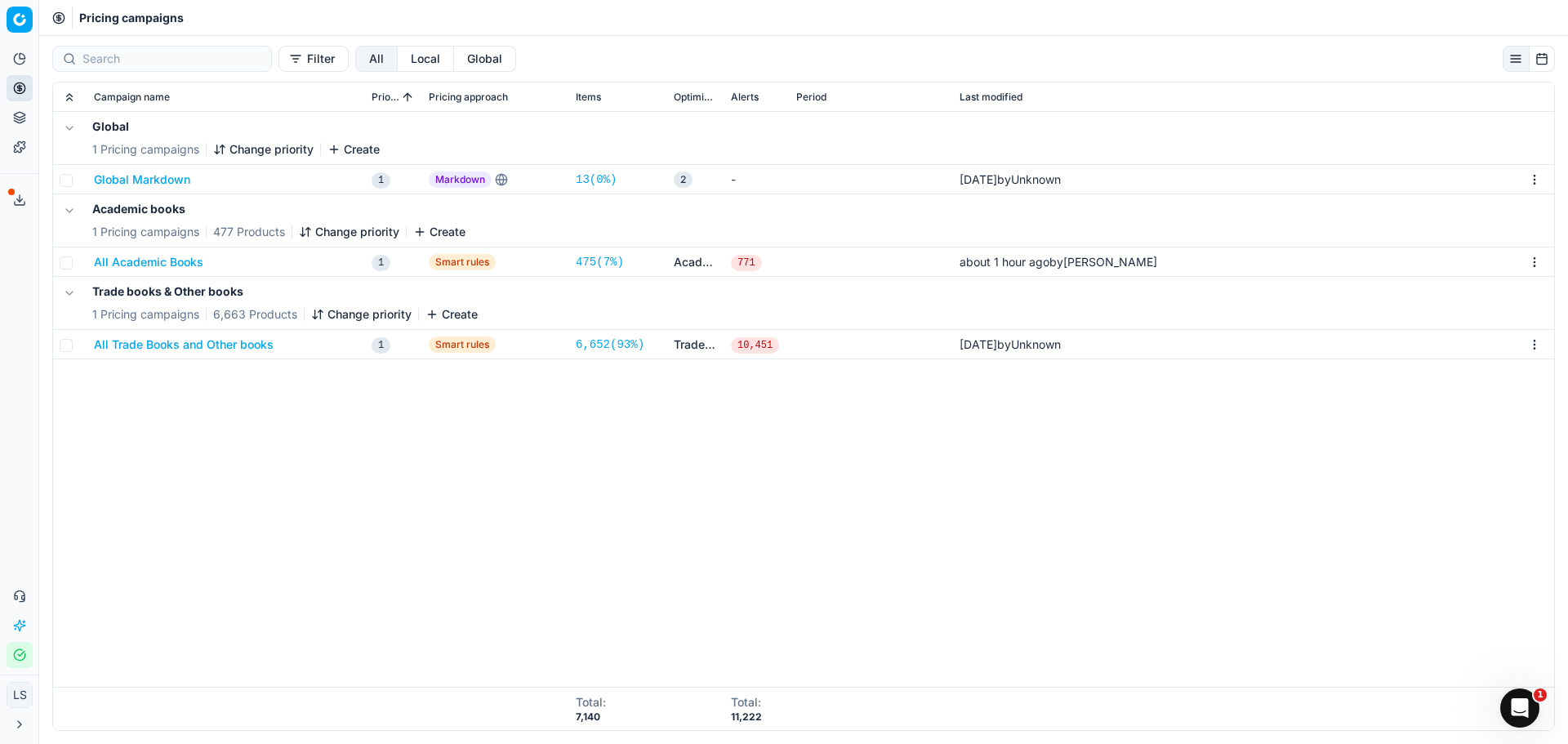
click at [19, 203] on icon at bounding box center [19, 200] width 13 height 13
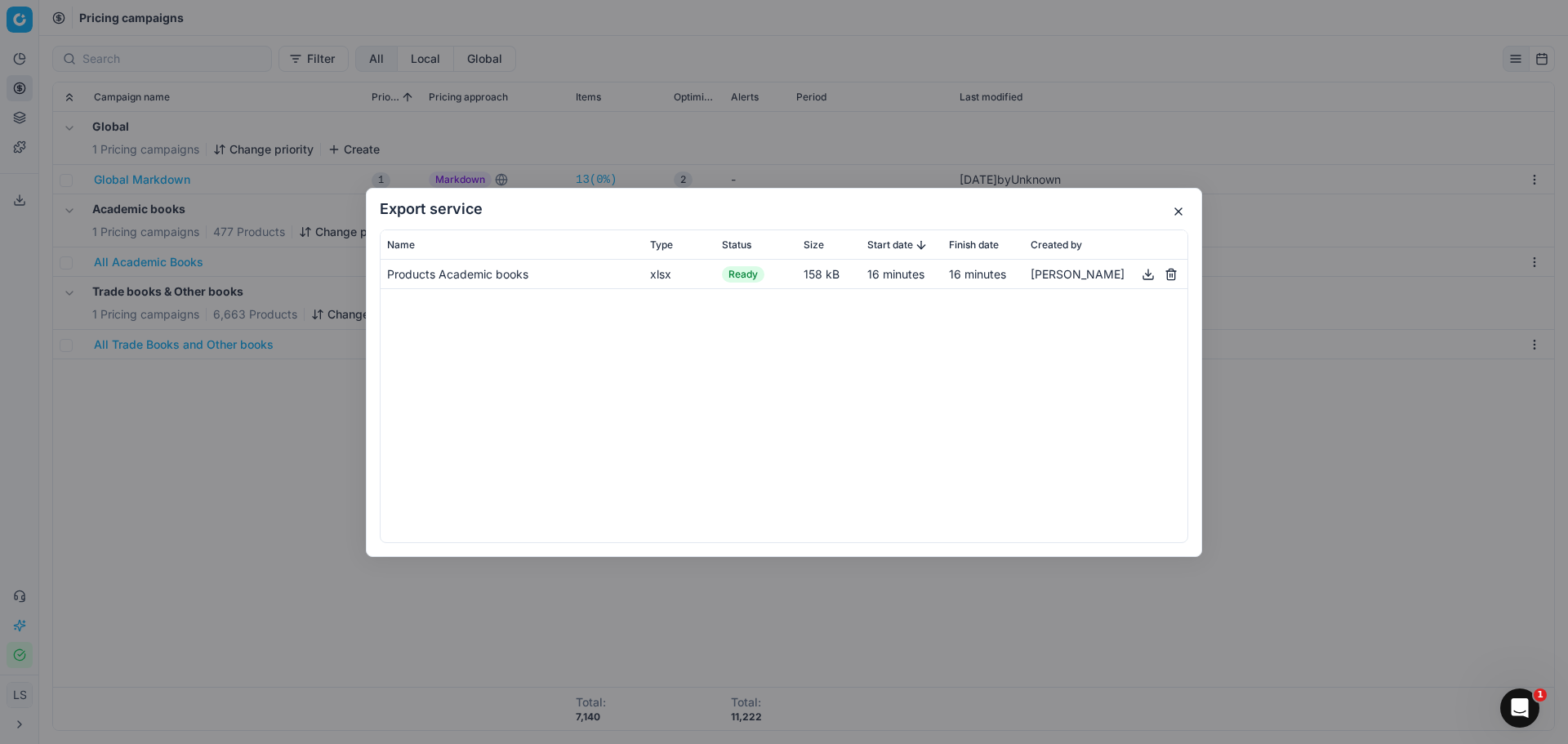
click at [1142, 274] on button "button" at bounding box center [1149, 273] width 19 height 19
